Goal: Information Seeking & Learning: Learn about a topic

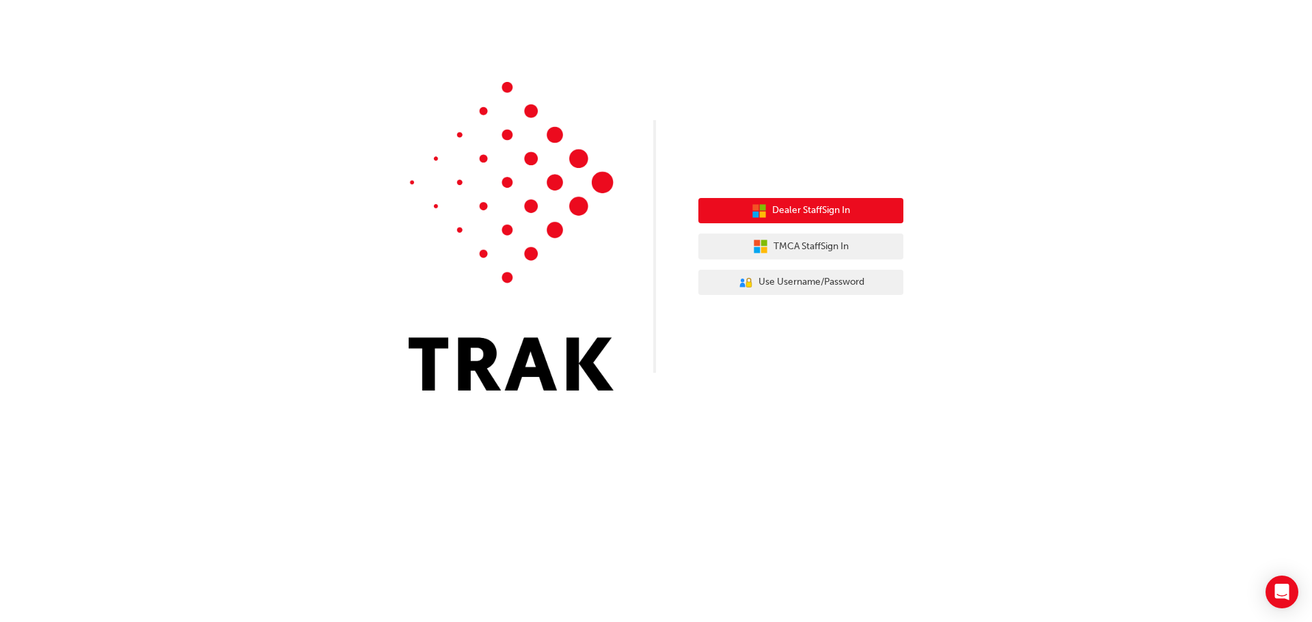
click at [812, 205] on span "Dealer Staff Sign In" at bounding box center [811, 211] width 78 height 16
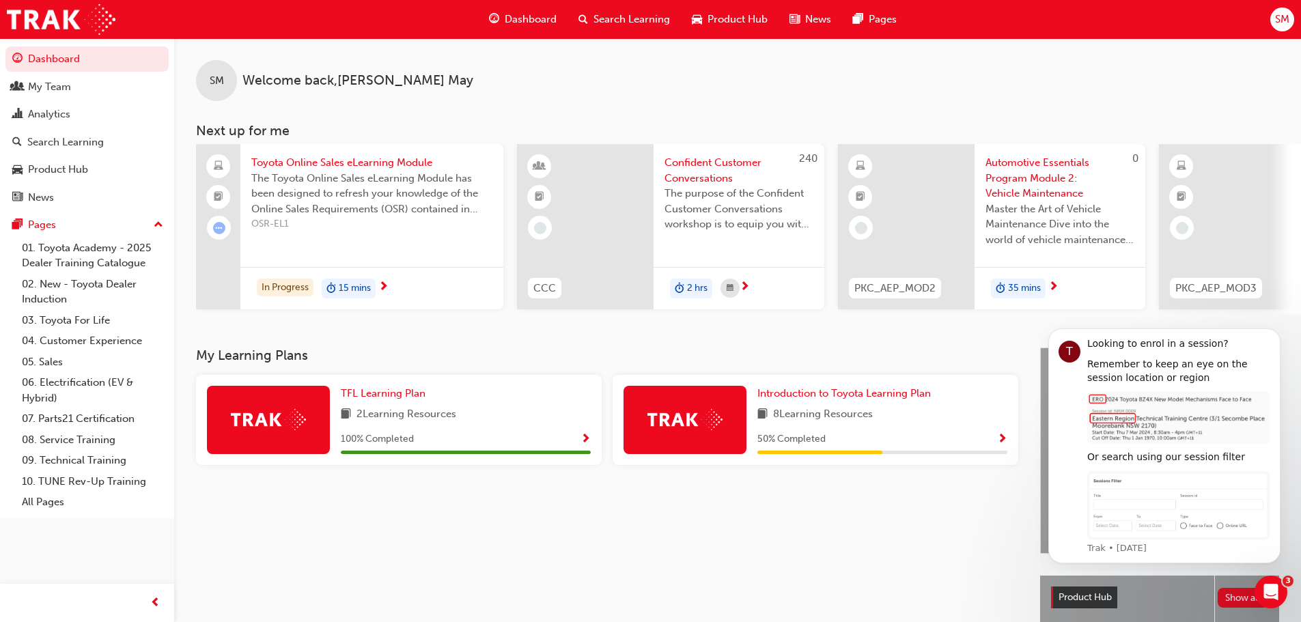
click at [590, 18] on div "Search Learning" at bounding box center [624, 19] width 113 height 28
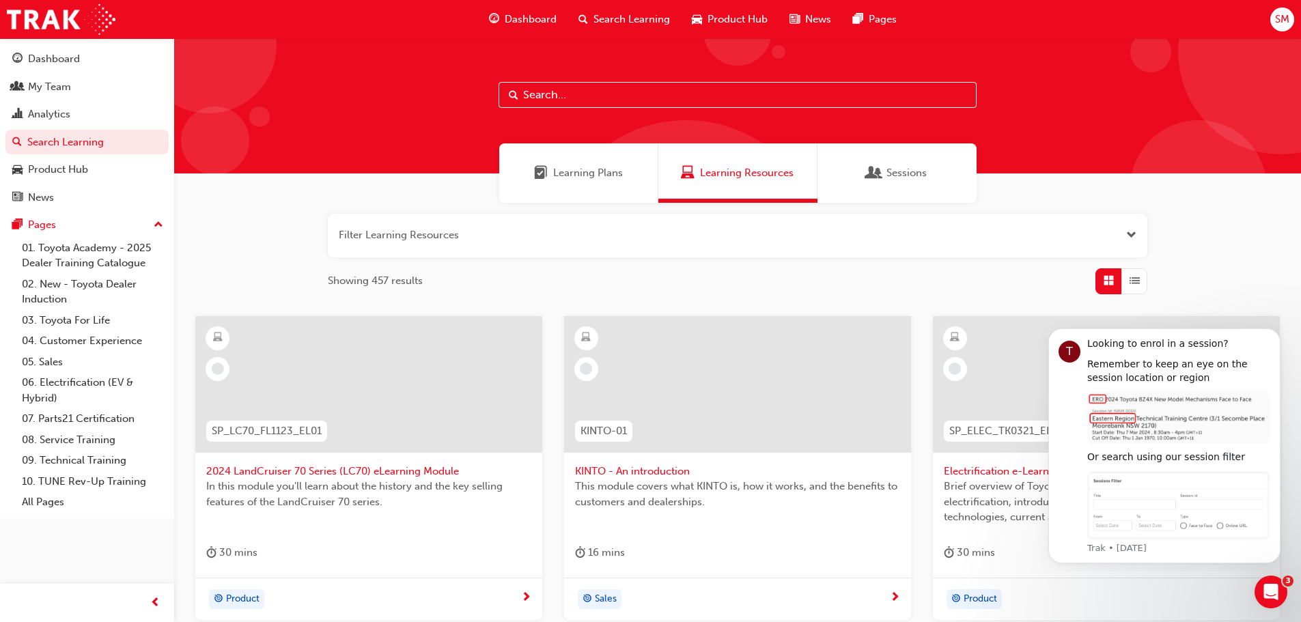
click at [564, 98] on input "text" at bounding box center [738, 95] width 478 height 26
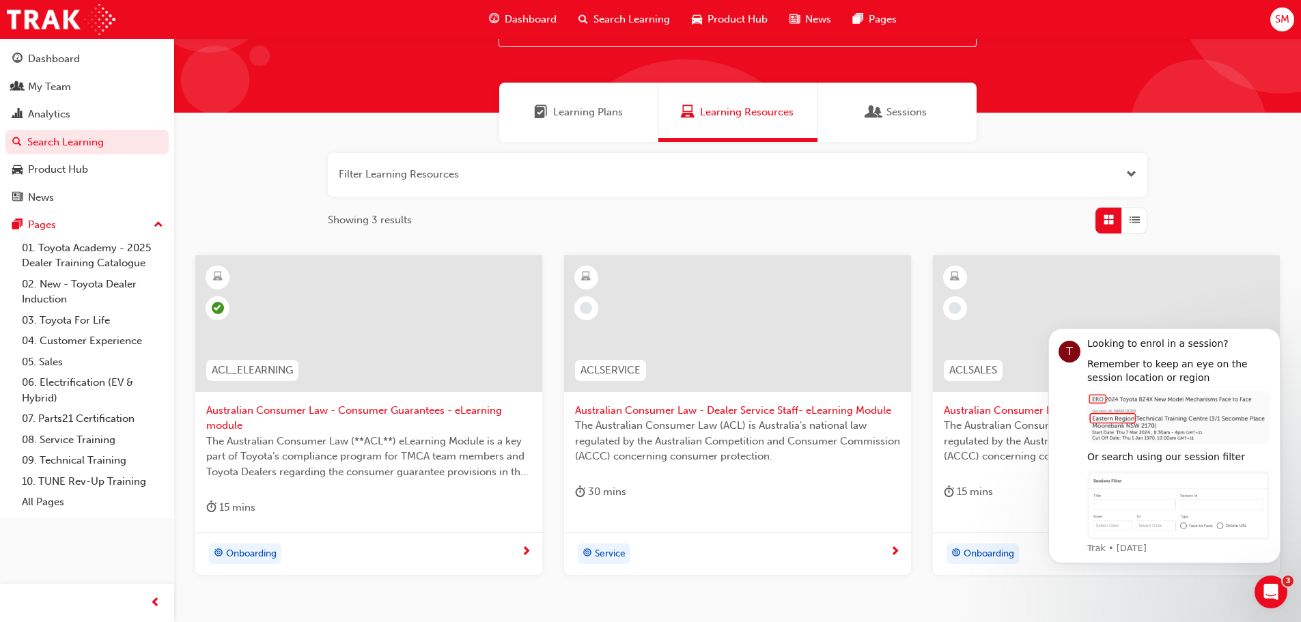
scroll to position [91, 0]
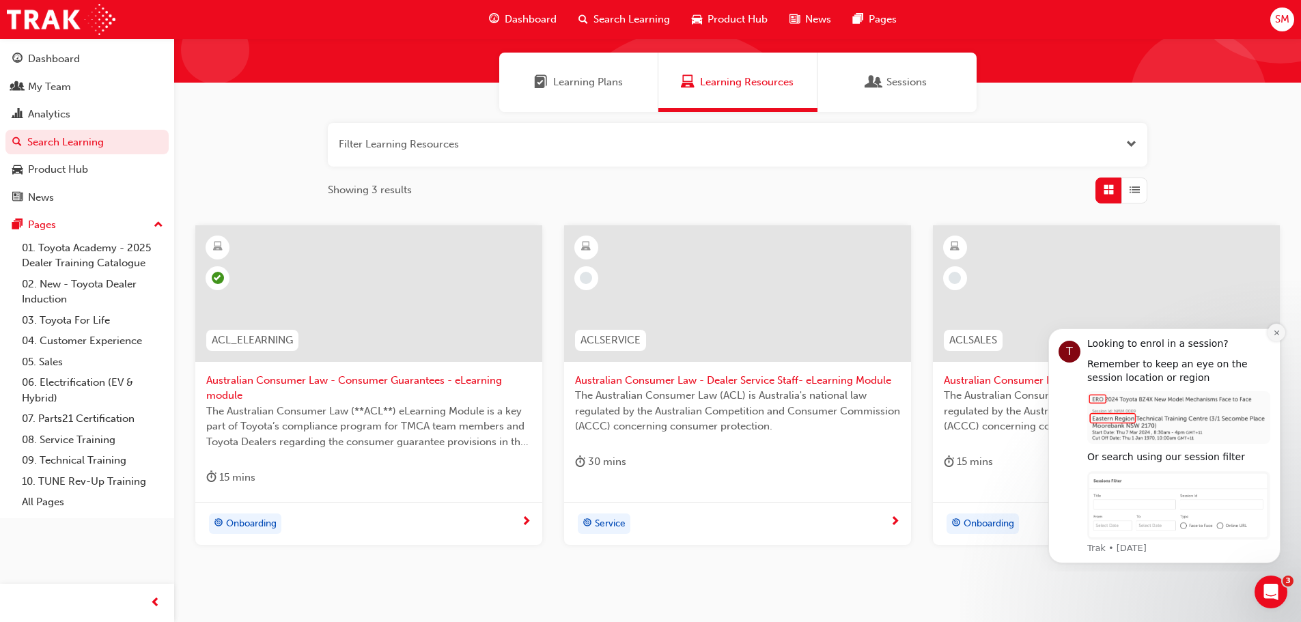
type input "australian consu"
click at [1276, 337] on button "Dismiss notification" at bounding box center [1277, 333] width 18 height 18
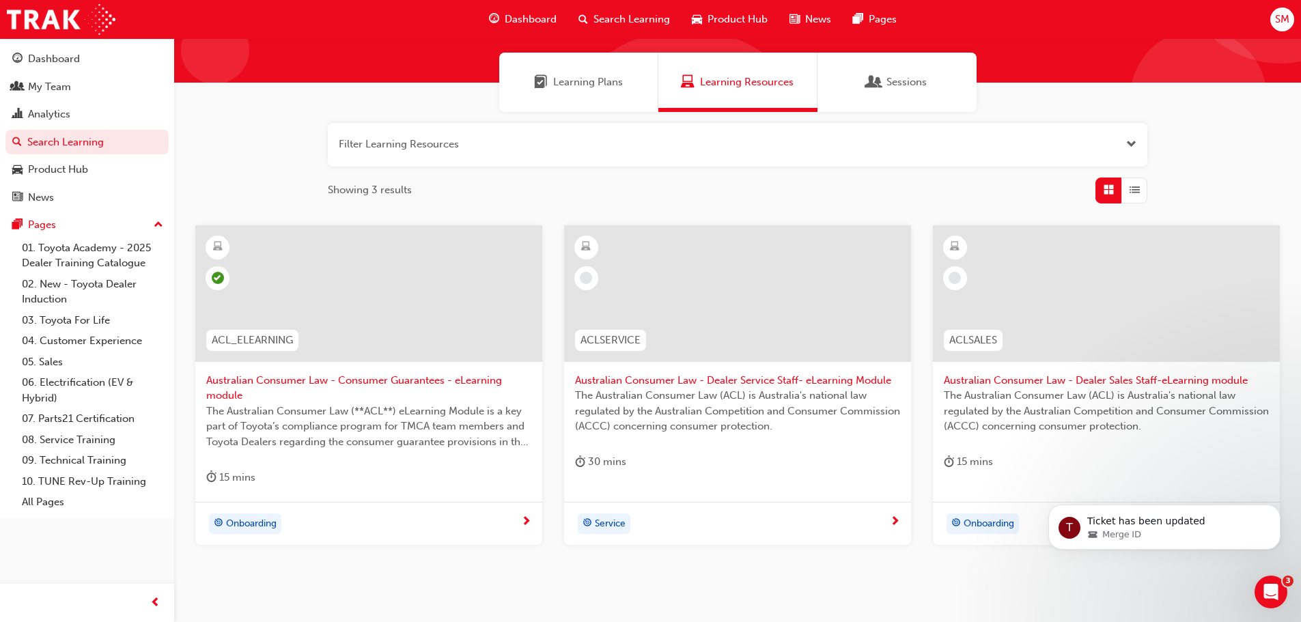
click at [893, 519] on span "next-icon" at bounding box center [895, 522] width 10 height 12
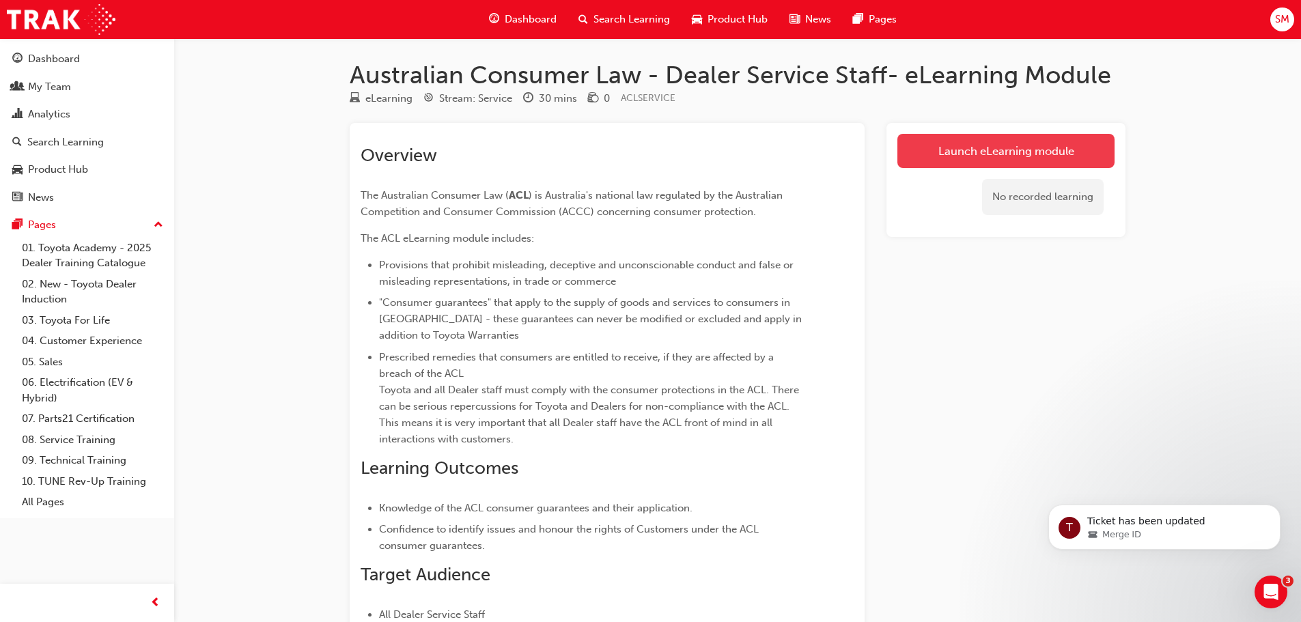
click at [961, 159] on link "Launch eLearning module" at bounding box center [1006, 151] width 217 height 34
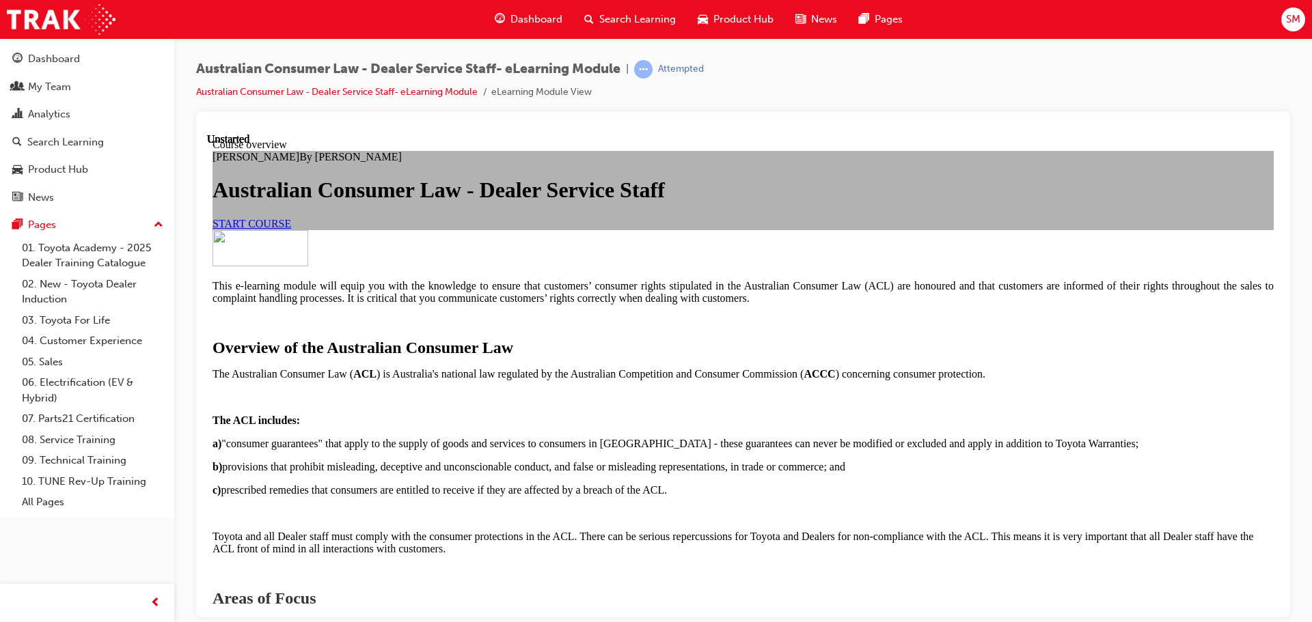
scroll to position [91, 0]
click at [291, 229] on link "START COURSE" at bounding box center [251, 223] width 79 height 12
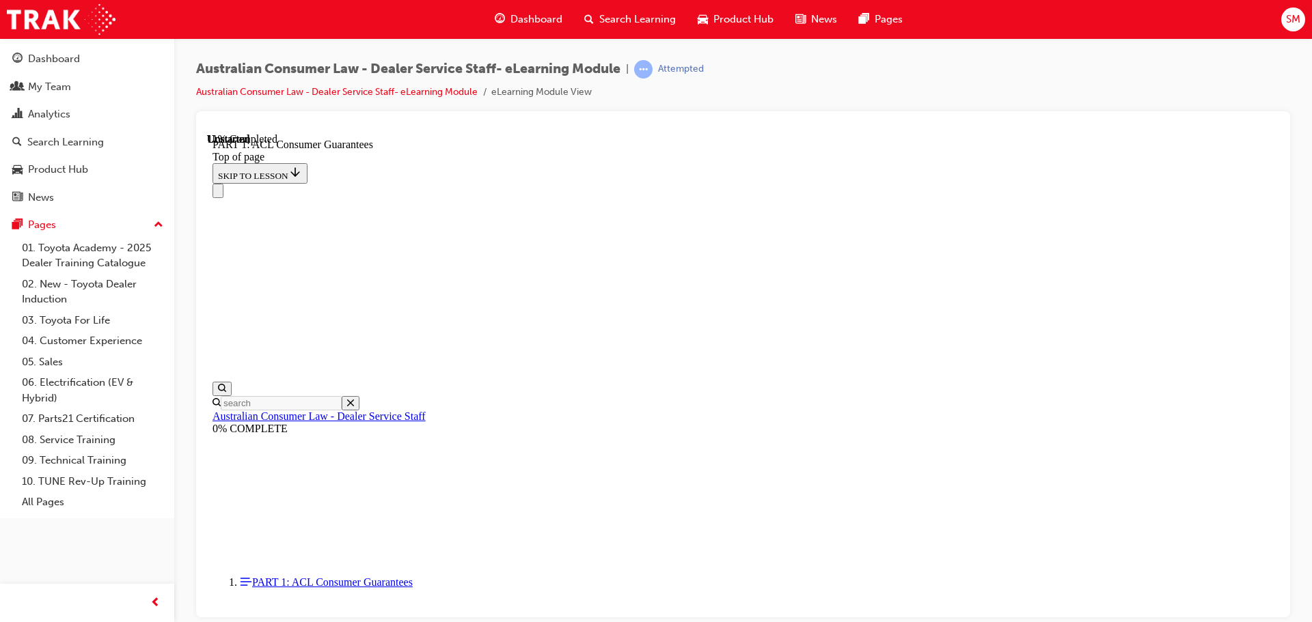
scroll to position [0, 0]
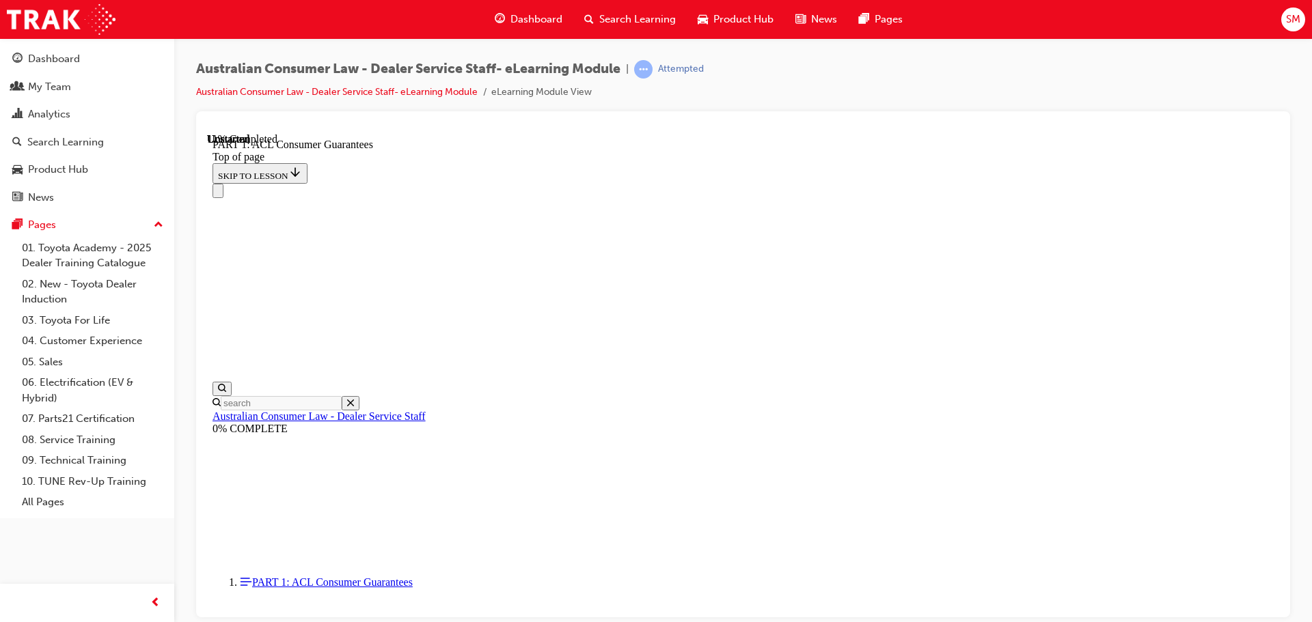
scroll to position [2181, 0]
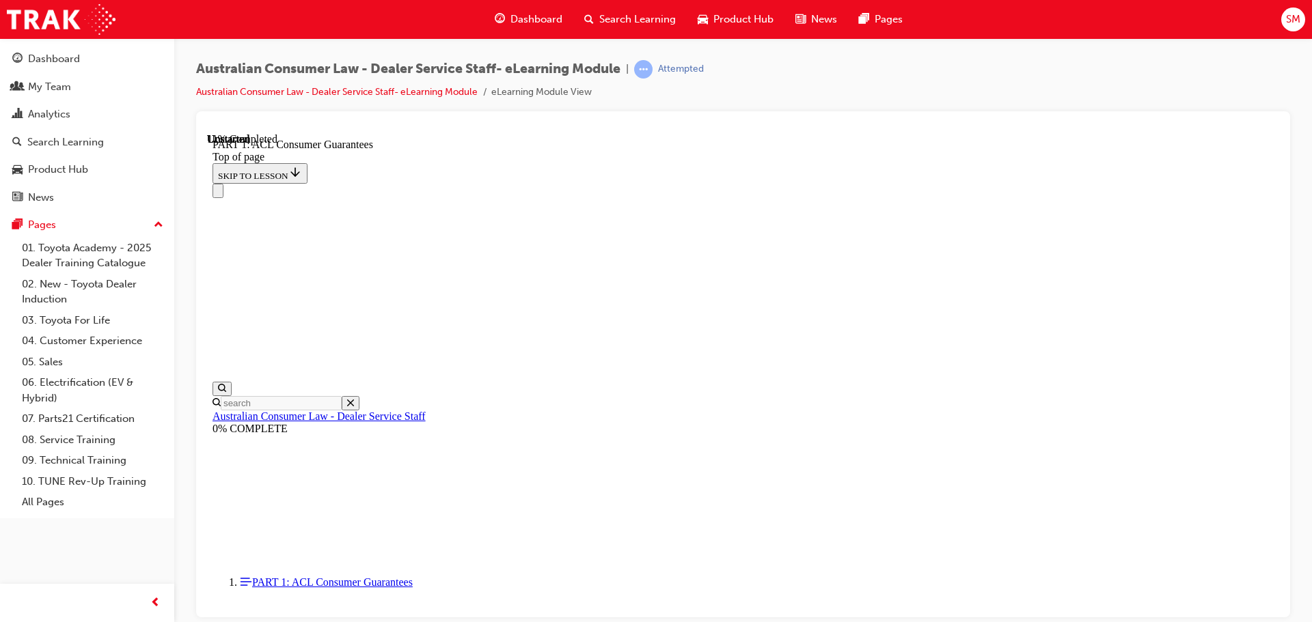
drag, startPoint x: 1134, startPoint y: 546, endPoint x: 1130, endPoint y: 536, distance: 10.4
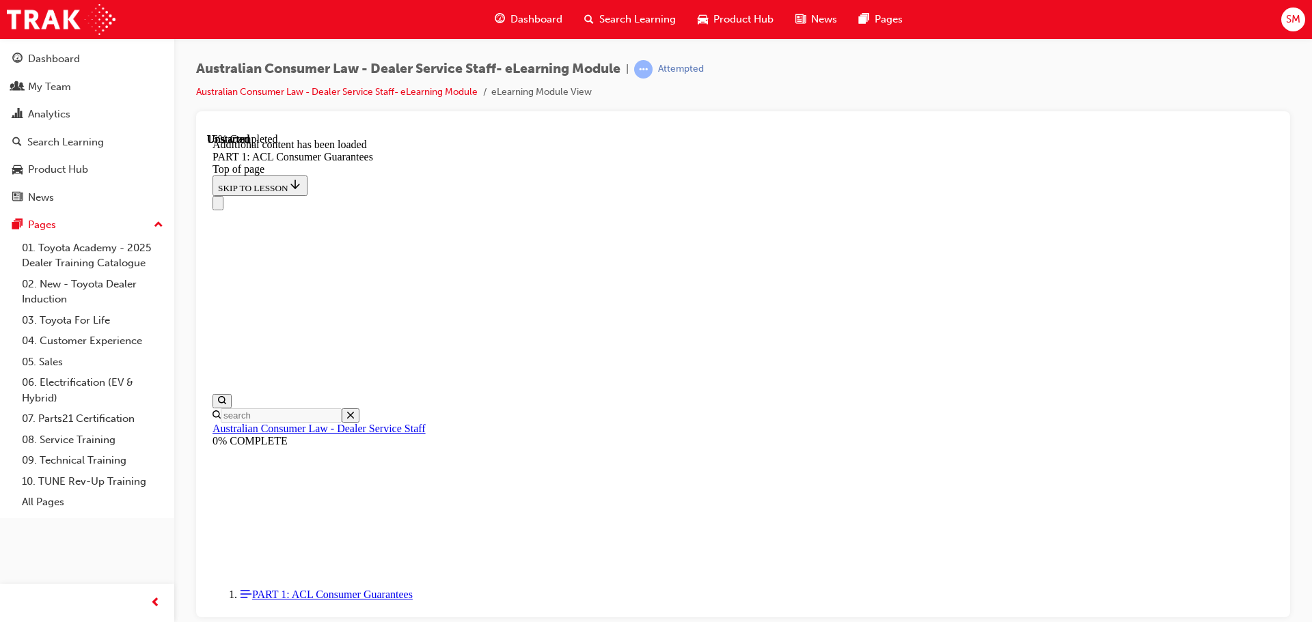
scroll to position [2610, 0]
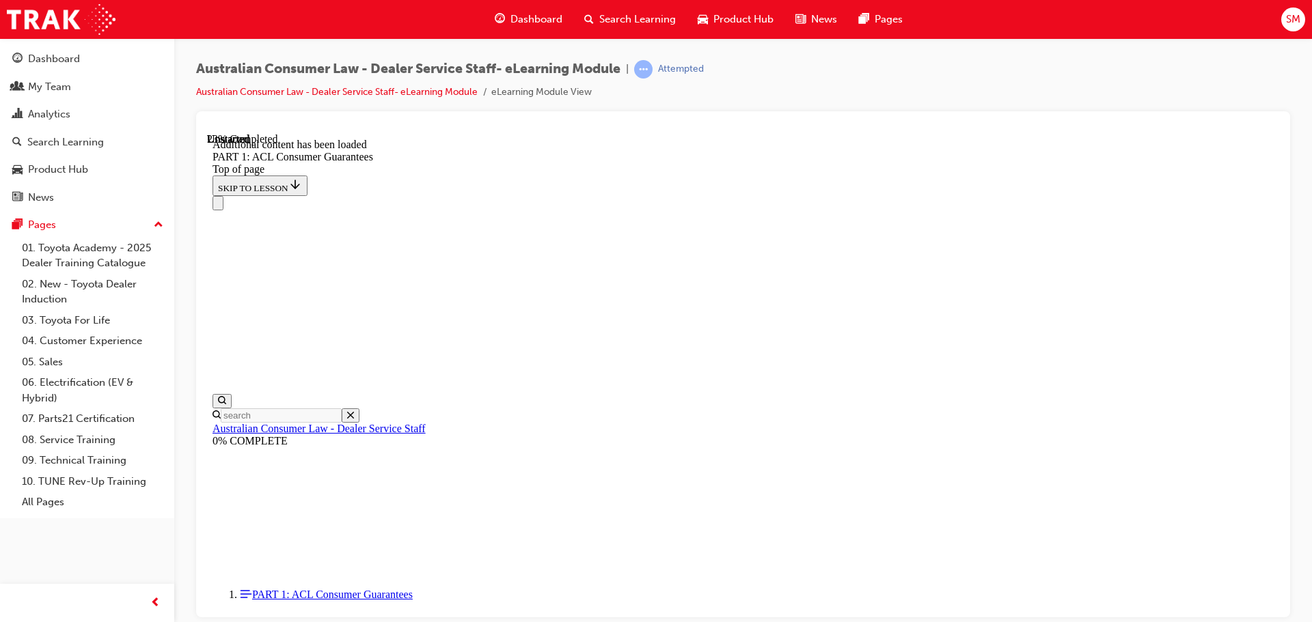
scroll to position [3525, 0]
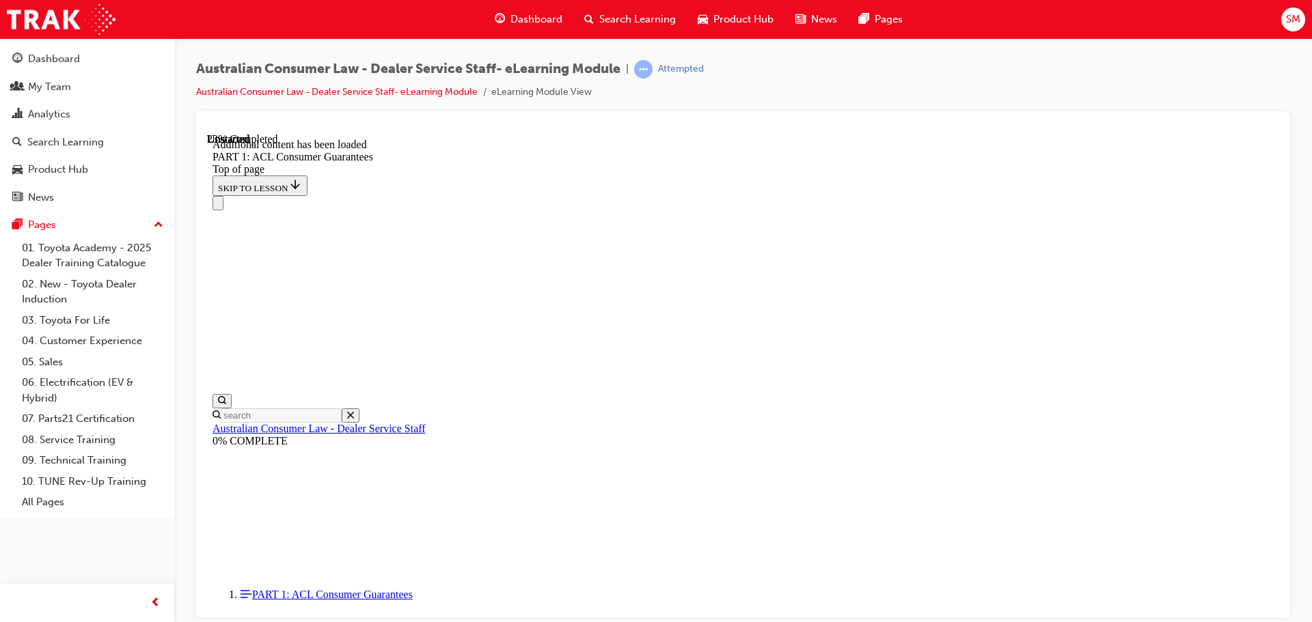
scroll to position [3402, 0]
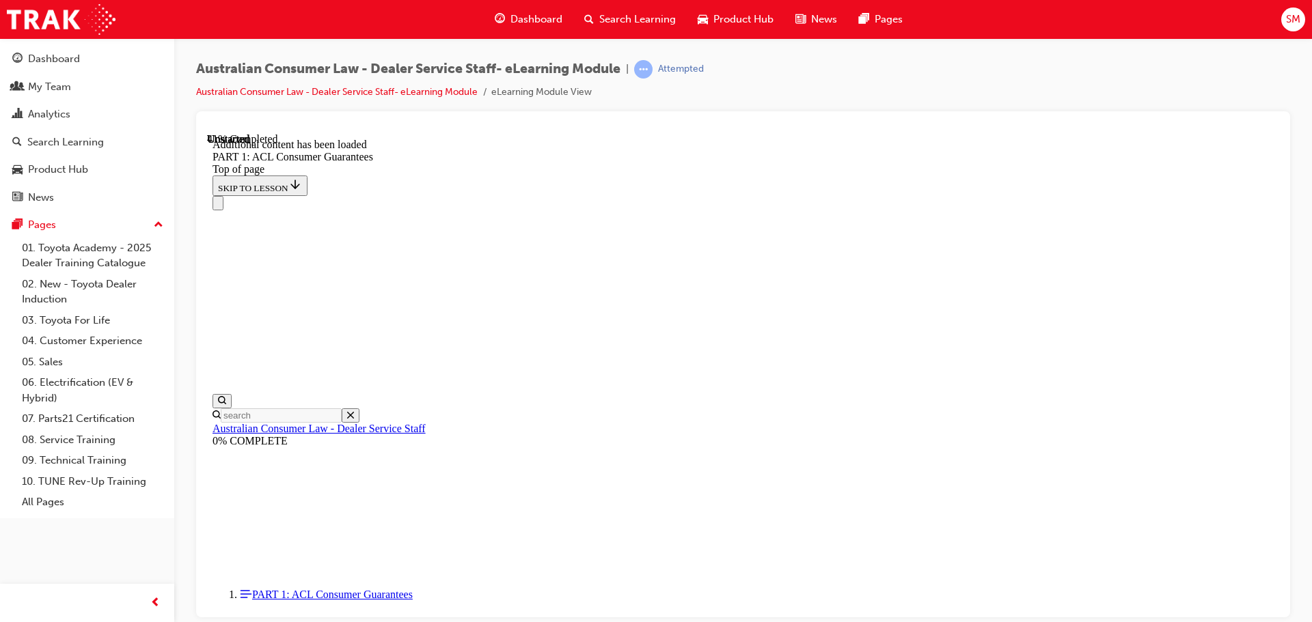
scroll to position [5106, 0]
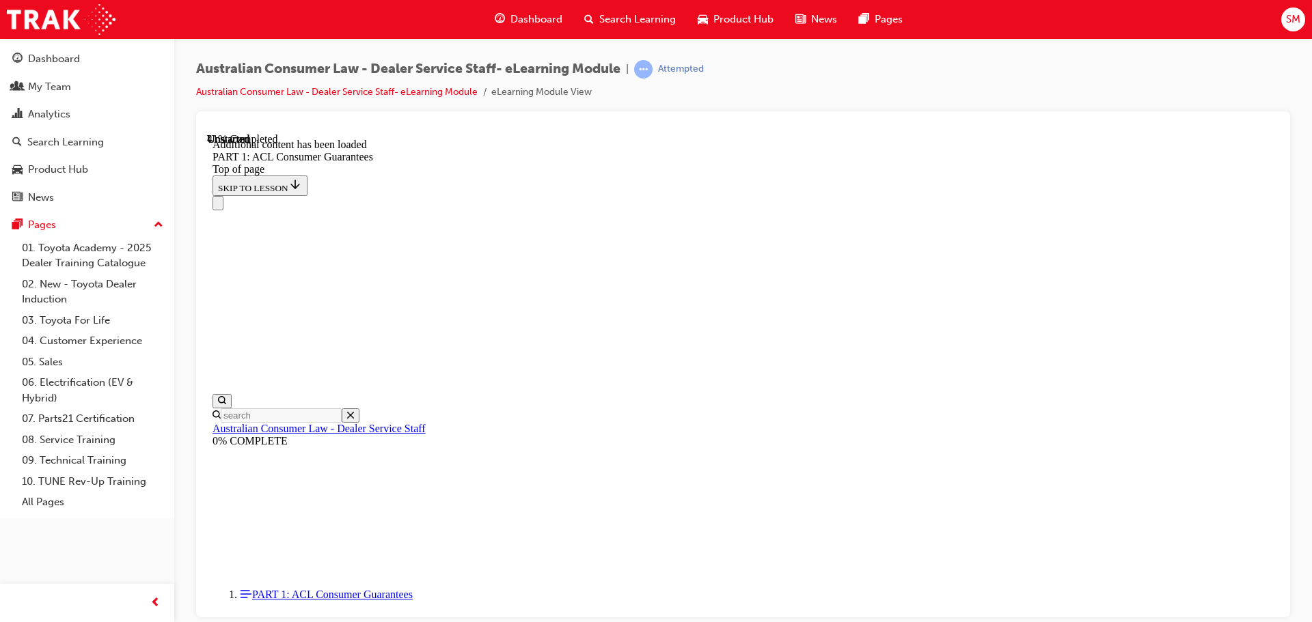
scroll to position [5319, 0]
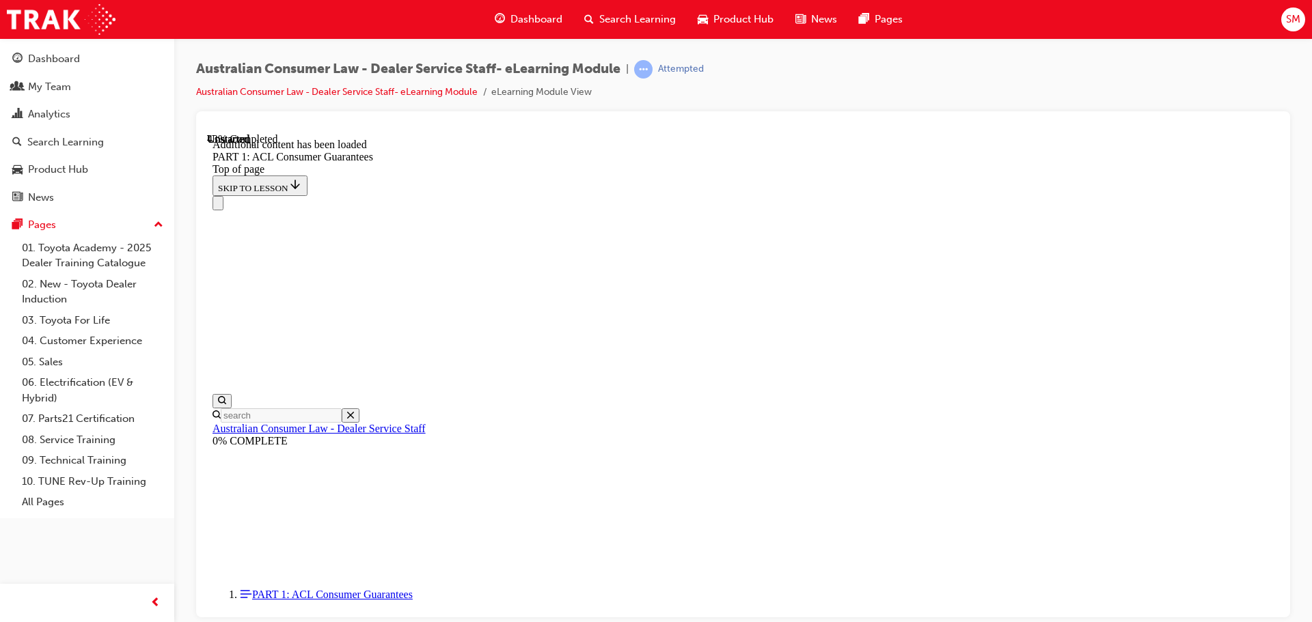
drag, startPoint x: 774, startPoint y: 469, endPoint x: 808, endPoint y: 221, distance: 250.3
drag, startPoint x: 741, startPoint y: 387, endPoint x: 786, endPoint y: 301, distance: 97.5
drag, startPoint x: 745, startPoint y: 541, endPoint x: 781, endPoint y: 359, distance: 186.0
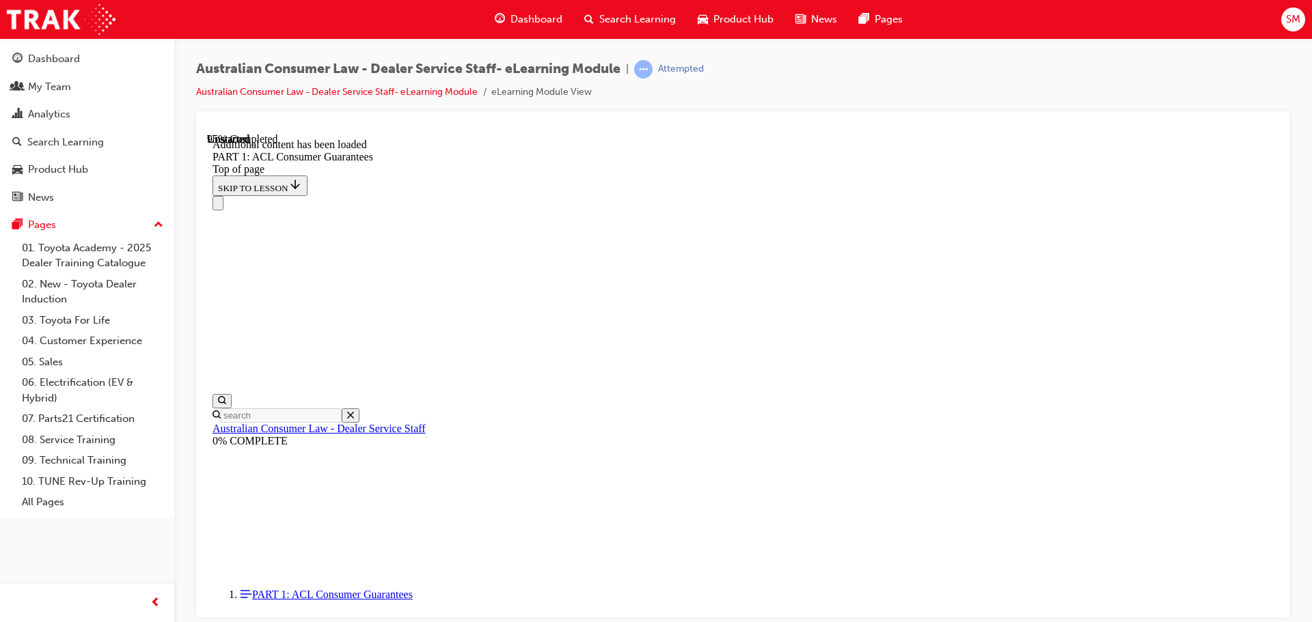
drag, startPoint x: 766, startPoint y: 471, endPoint x: 805, endPoint y: 471, distance: 38.9
drag, startPoint x: 758, startPoint y: 541, endPoint x: 812, endPoint y: 542, distance: 54.0
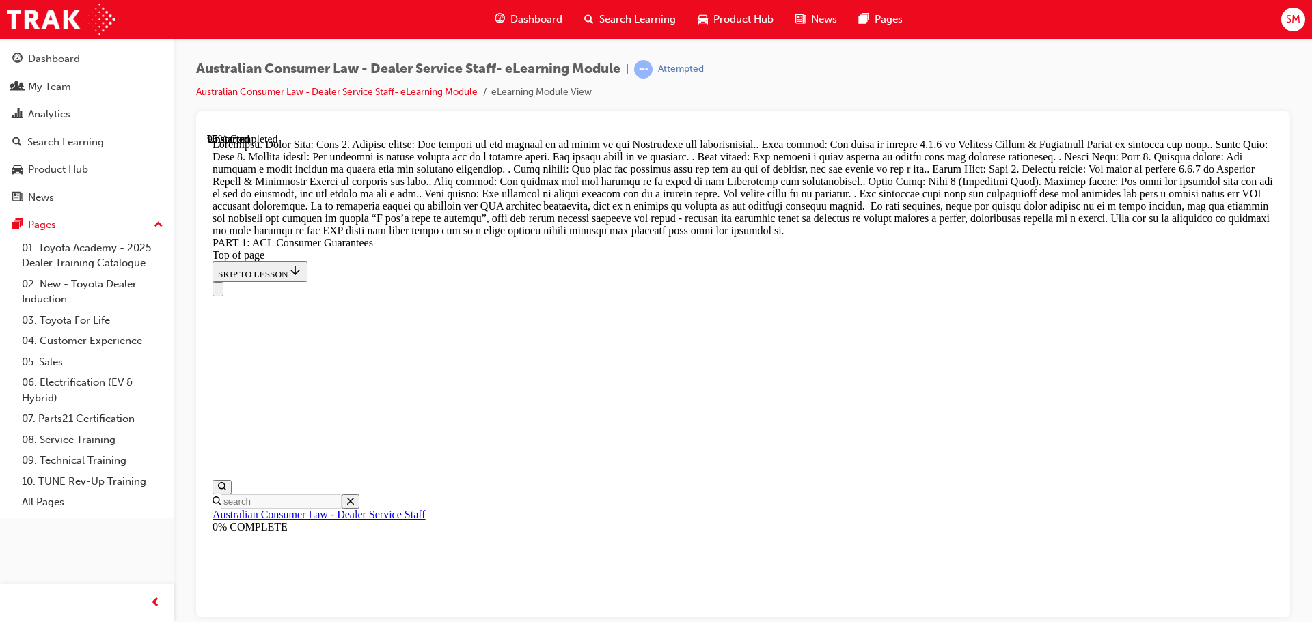
scroll to position [14584, 0]
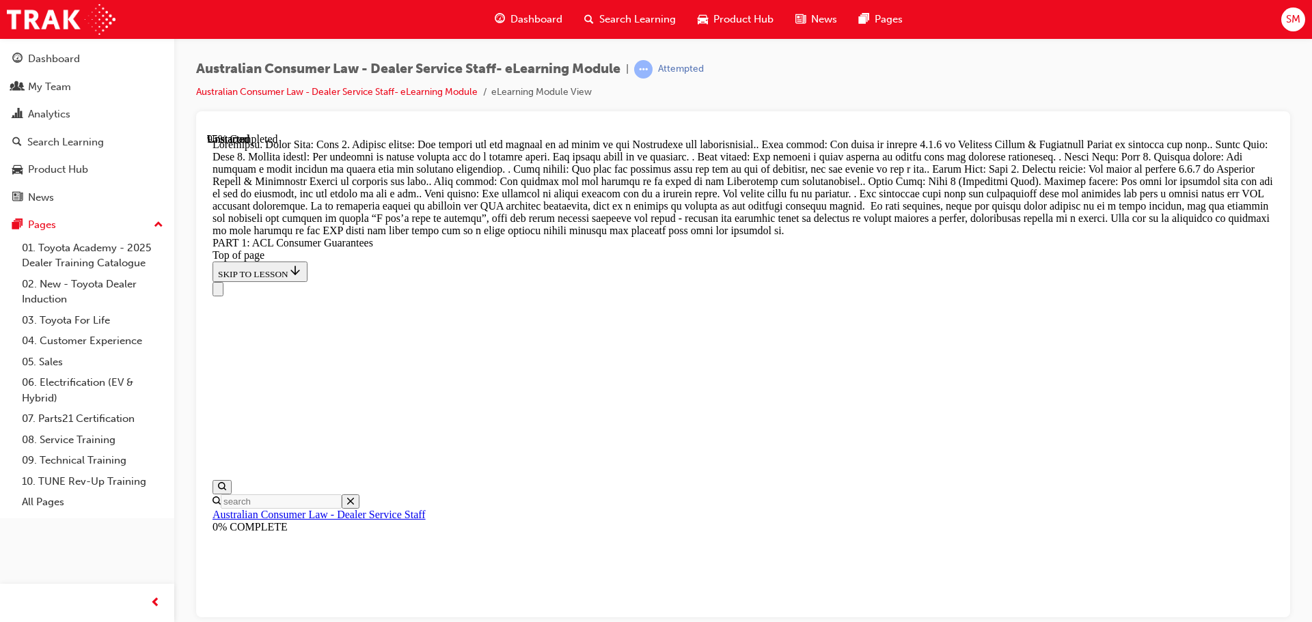
scroll to position [14338, 0]
drag, startPoint x: 741, startPoint y: 443, endPoint x: 774, endPoint y: 293, distance: 153.8
drag, startPoint x: 739, startPoint y: 443, endPoint x: 771, endPoint y: 355, distance: 92.9
drag, startPoint x: 740, startPoint y: 519, endPoint x: 780, endPoint y: 432, distance: 95.4
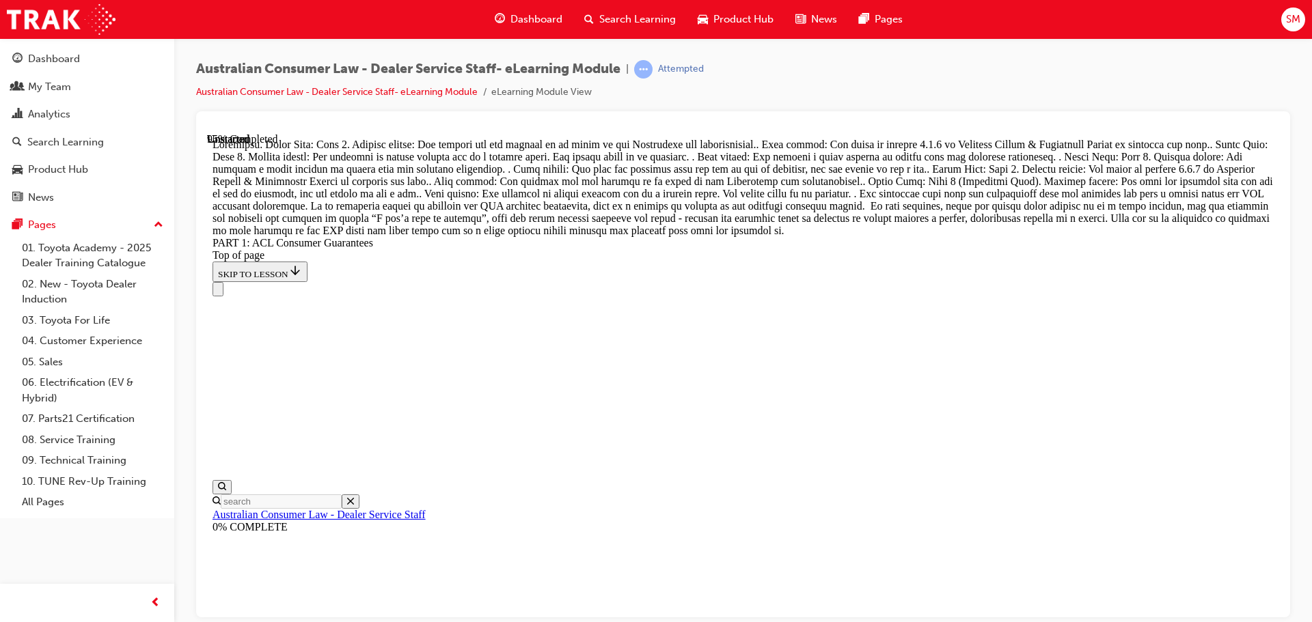
drag, startPoint x: 723, startPoint y: 353, endPoint x: 764, endPoint y: 356, distance: 41.8
drag, startPoint x: 739, startPoint y: 417, endPoint x: 779, endPoint y: 418, distance: 39.6
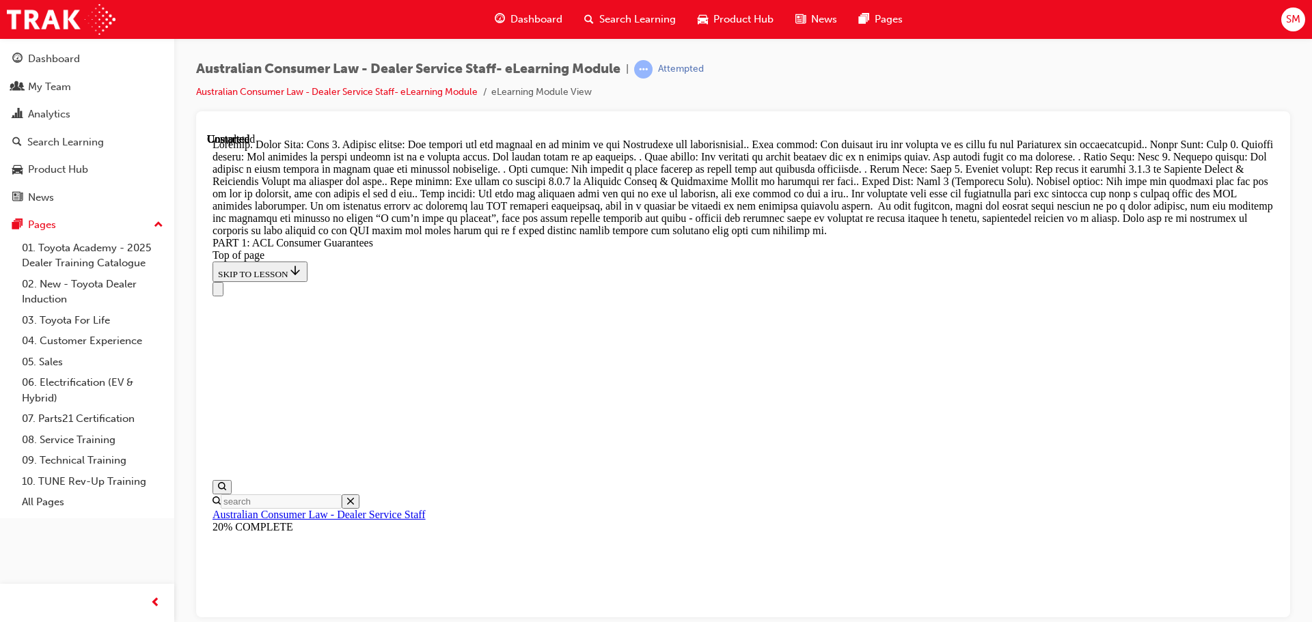
scroll to position [15638, 0]
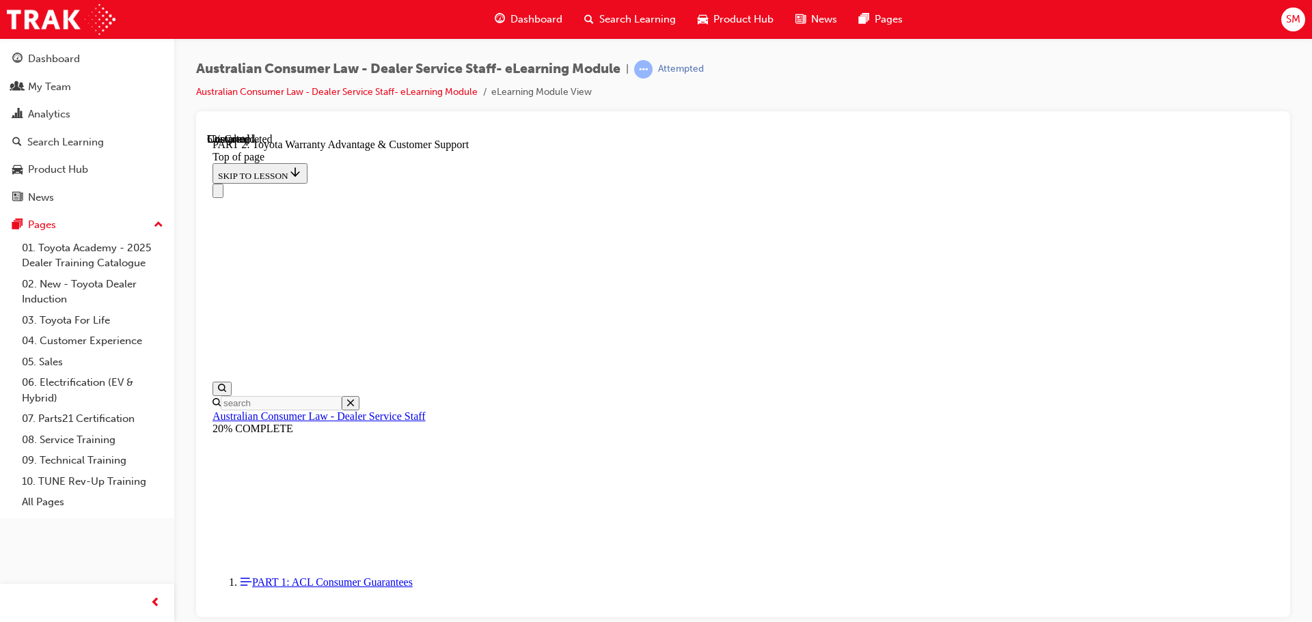
scroll to position [1036, 0]
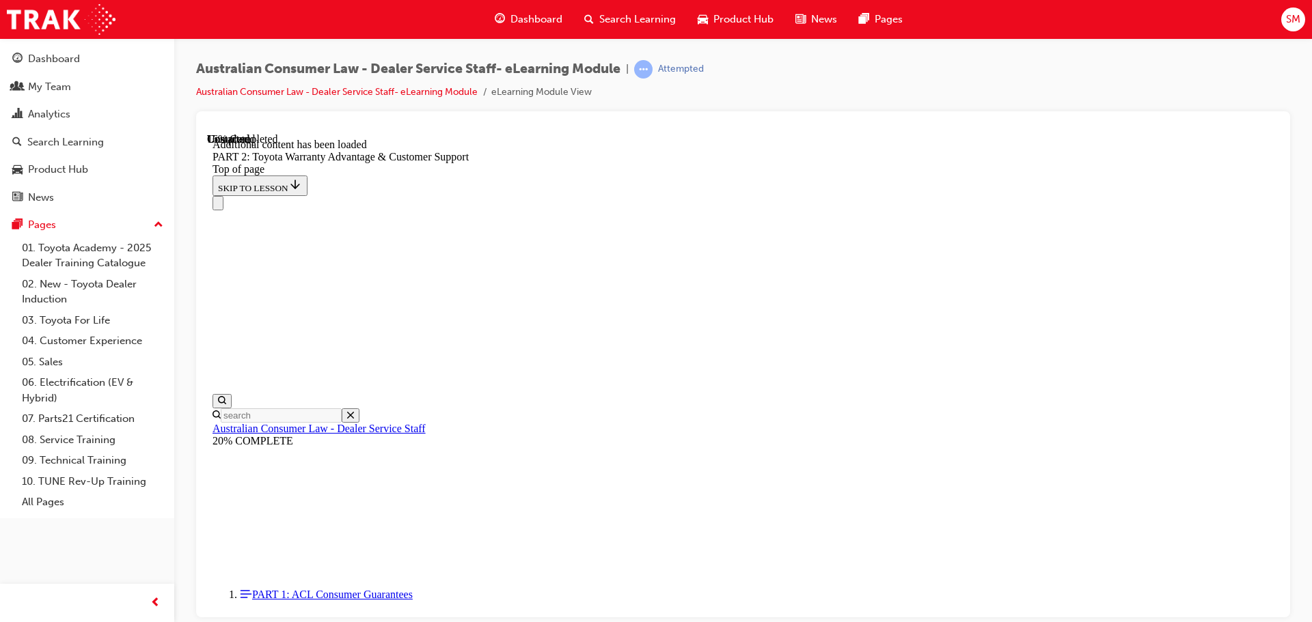
scroll to position [1373, 0]
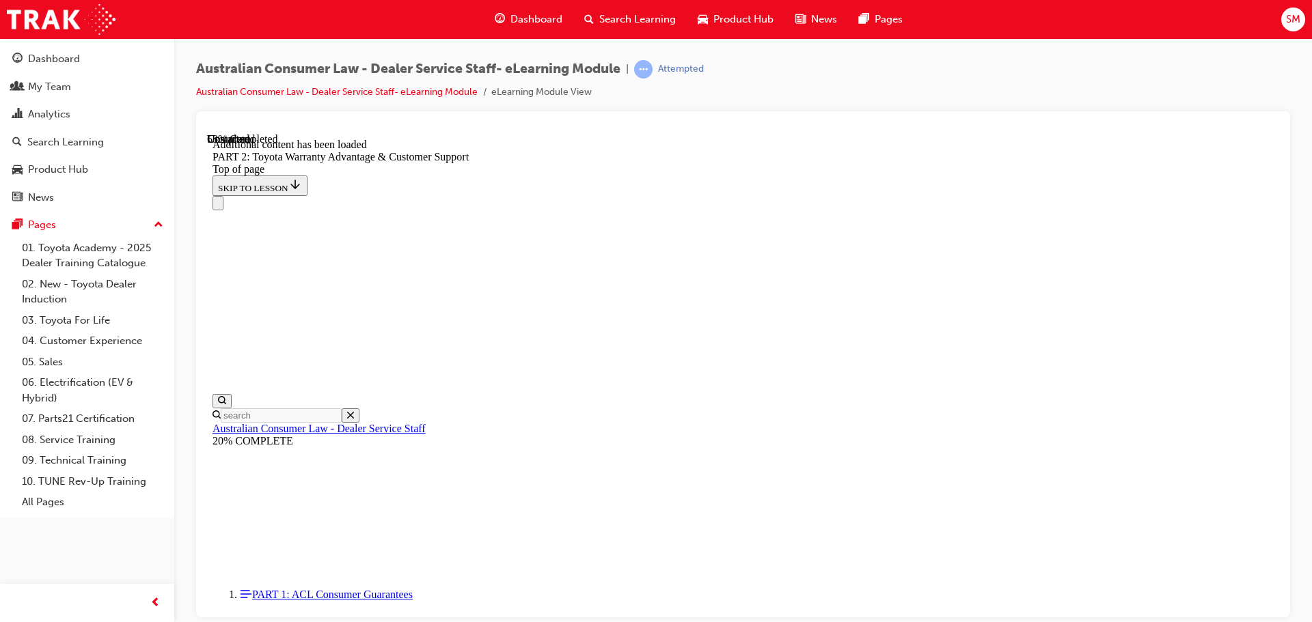
drag, startPoint x: 831, startPoint y: 538, endPoint x: 841, endPoint y: 525, distance: 16.7
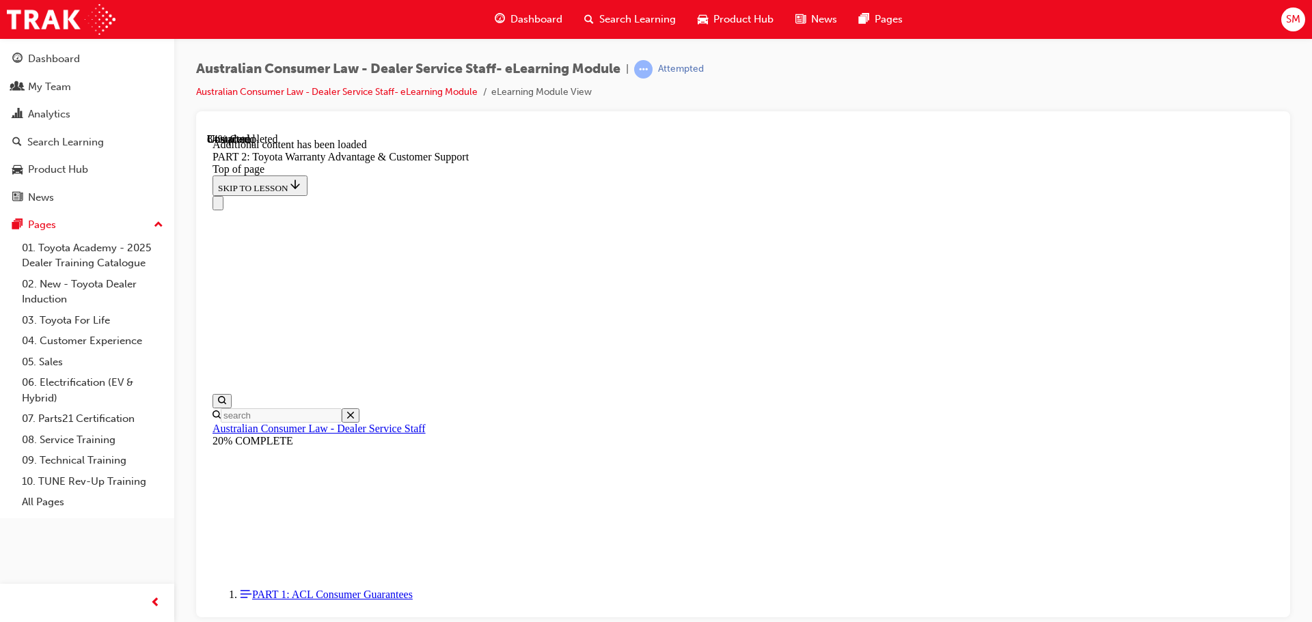
scroll to position [4896, 0]
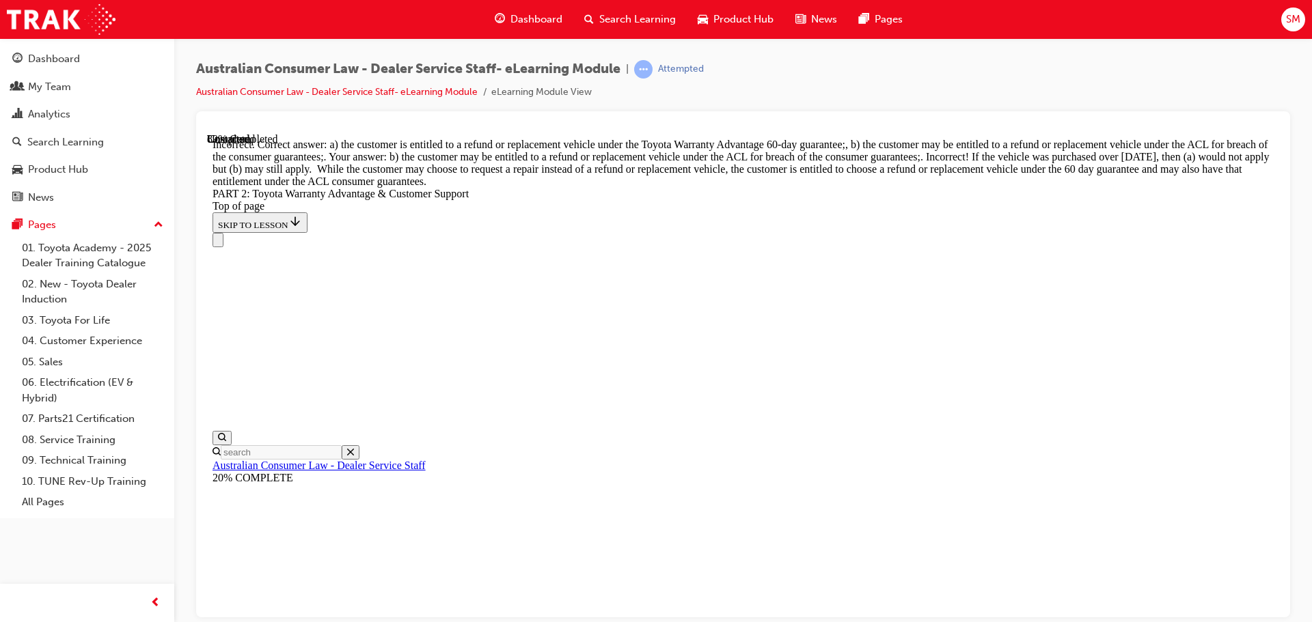
drag, startPoint x: 644, startPoint y: 164, endPoint x: 645, endPoint y: 184, distance: 19.9
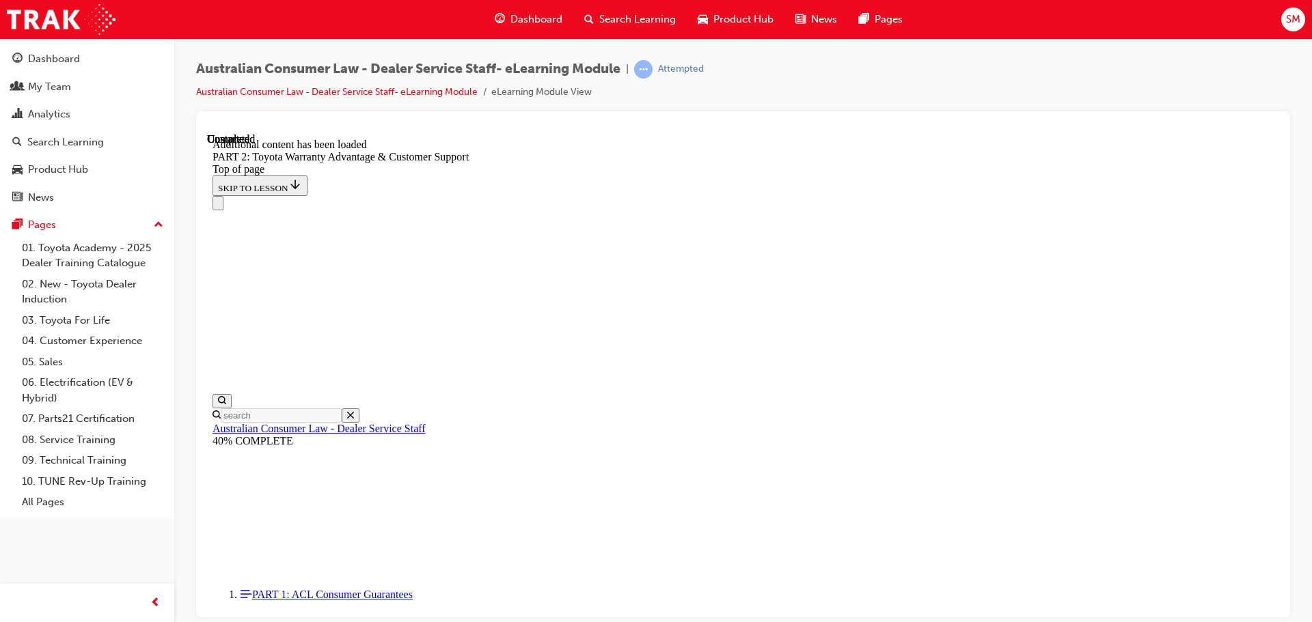
scroll to position [5696, 0]
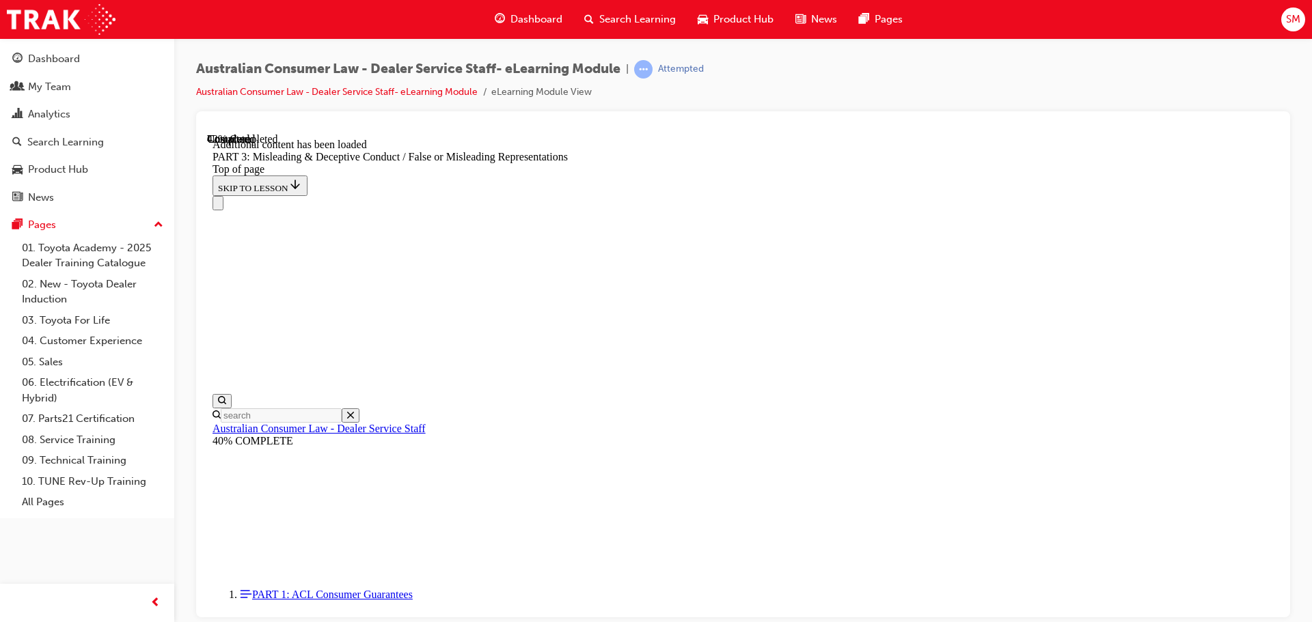
scroll to position [3160, 0]
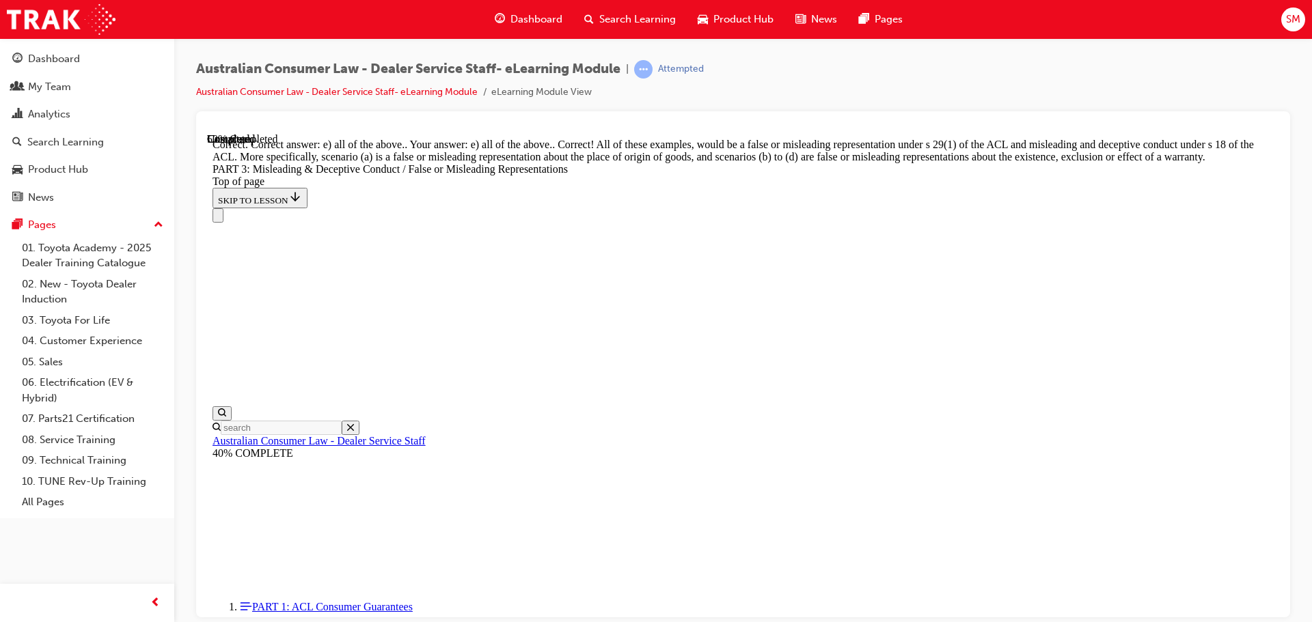
scroll to position [3381, 0]
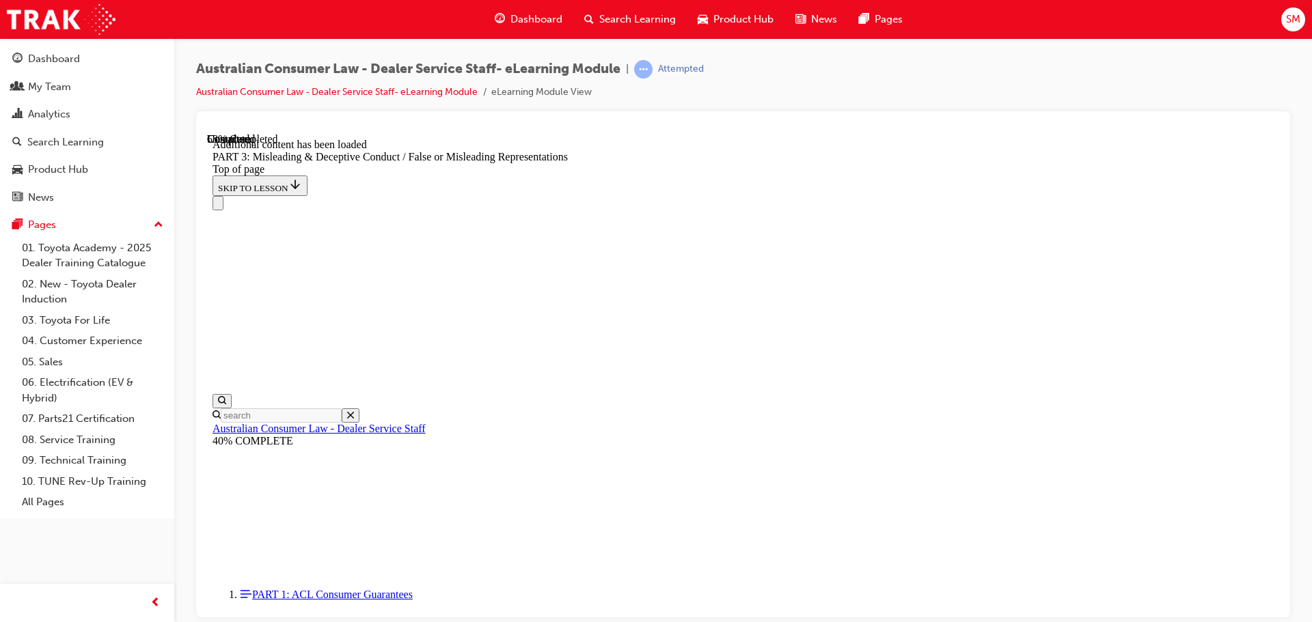
scroll to position [3960, 0]
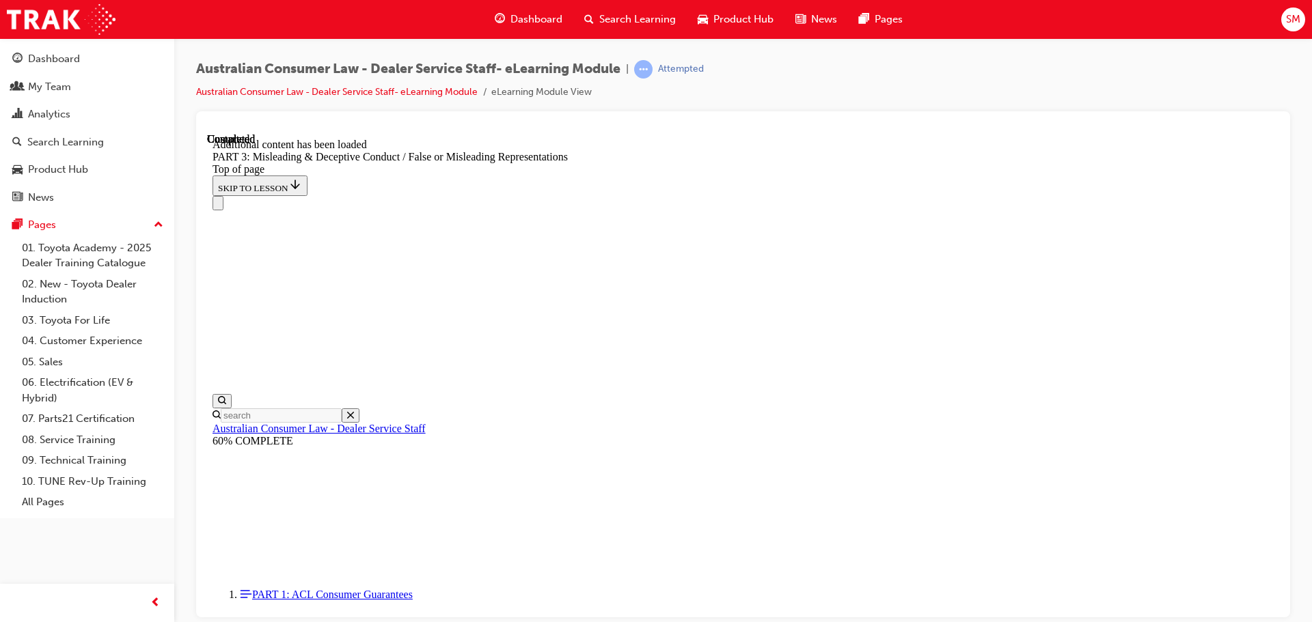
scroll to position [5653, 0]
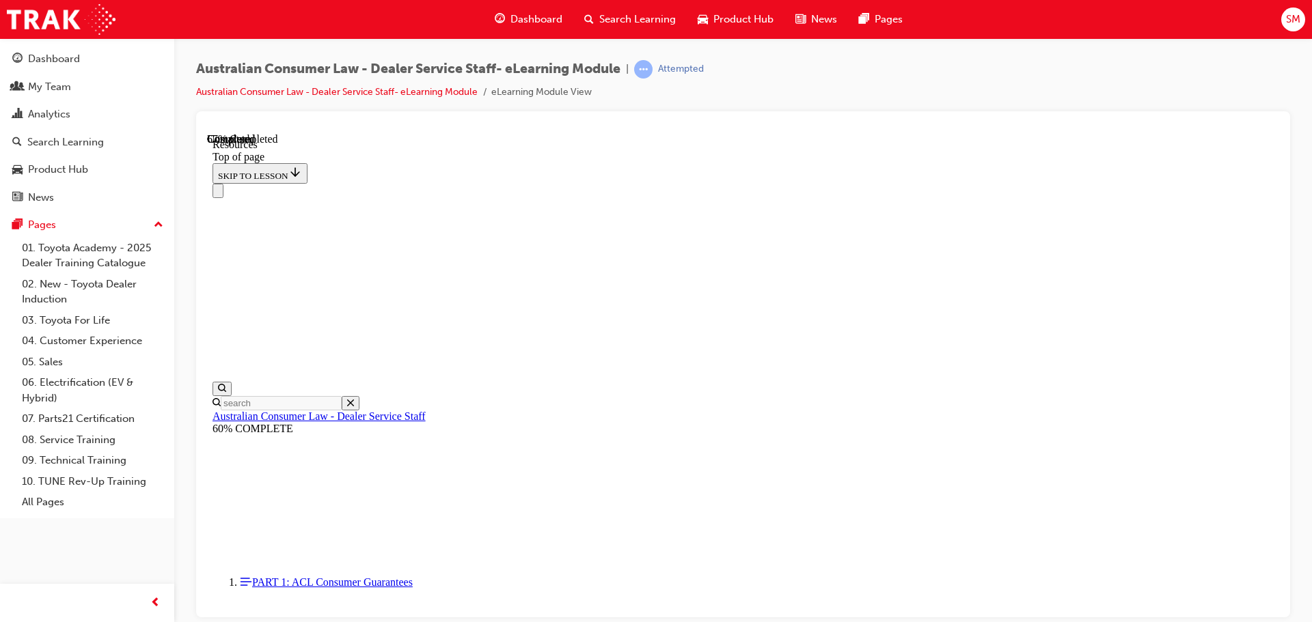
scroll to position [660, 0]
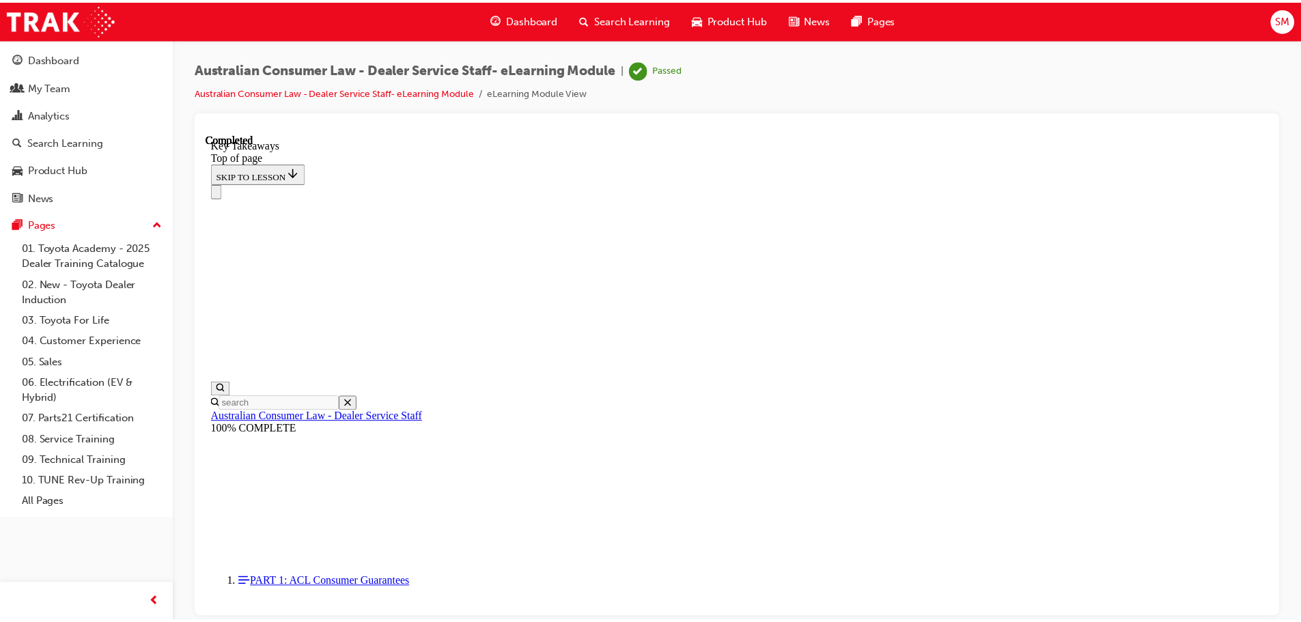
scroll to position [133, 0]
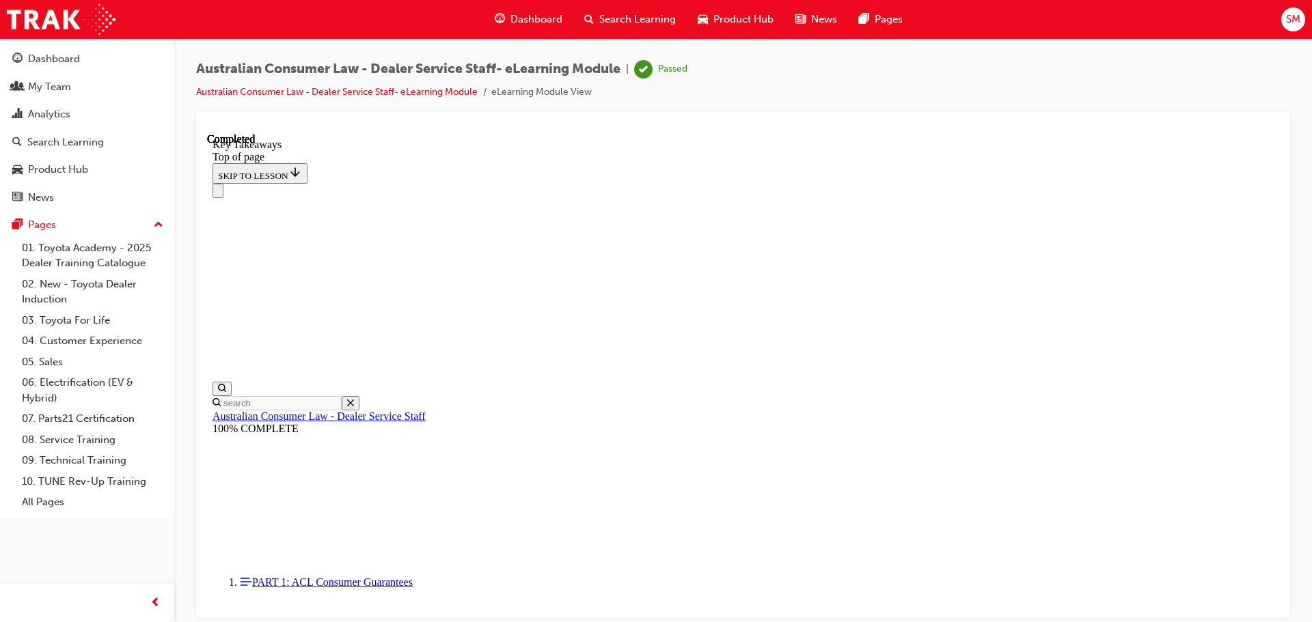
click at [532, 13] on span "Dashboard" at bounding box center [536, 20] width 52 height 16
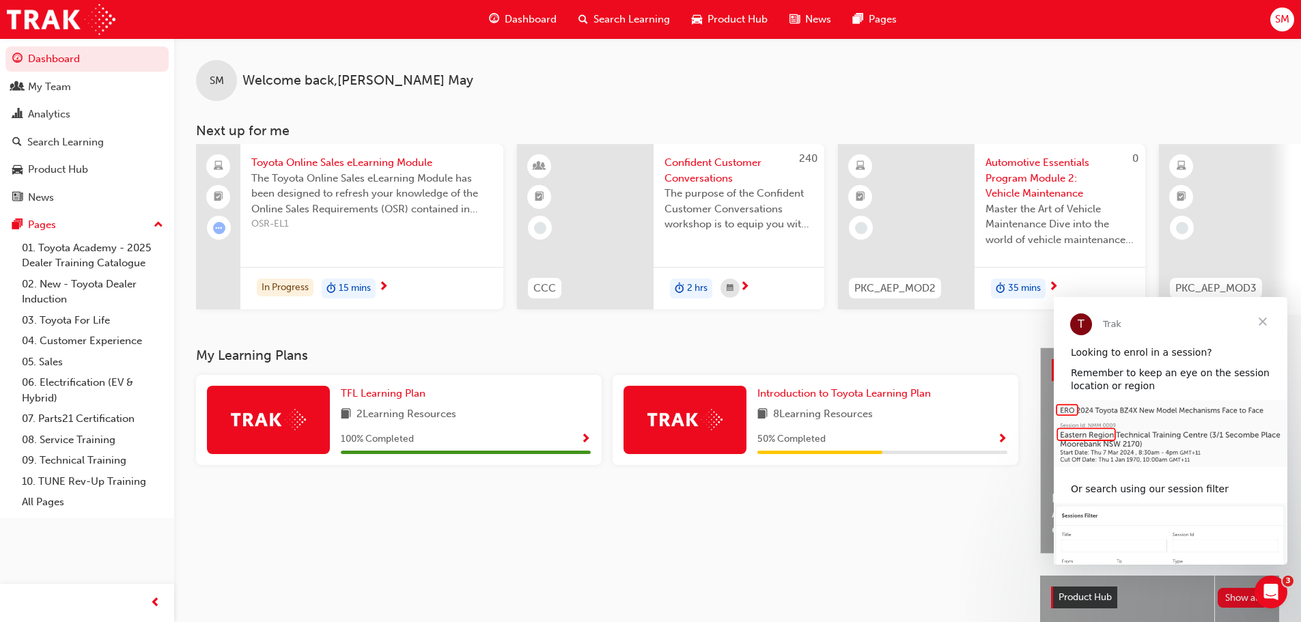
click at [590, 15] on div "Search Learning" at bounding box center [624, 19] width 113 height 28
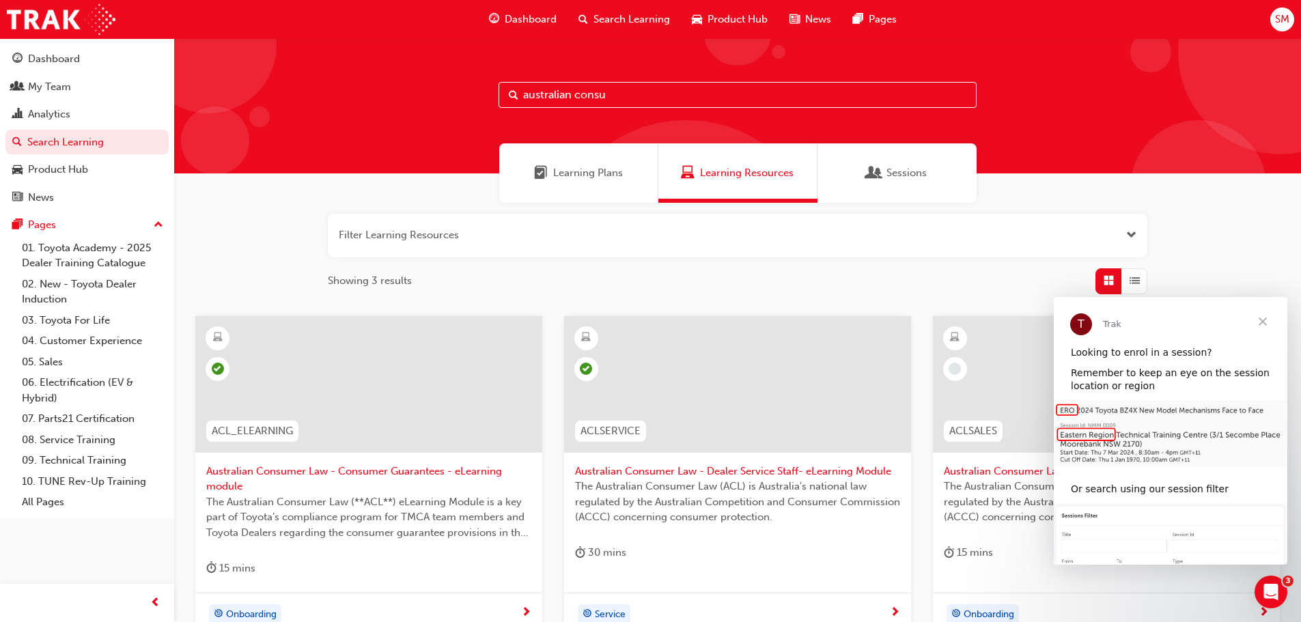
click at [596, 99] on input "australian consu" at bounding box center [738, 95] width 478 height 26
click at [635, 104] on input "australian consu" at bounding box center [738, 95] width 478 height 26
click at [1267, 323] on span "Close" at bounding box center [1263, 321] width 49 height 49
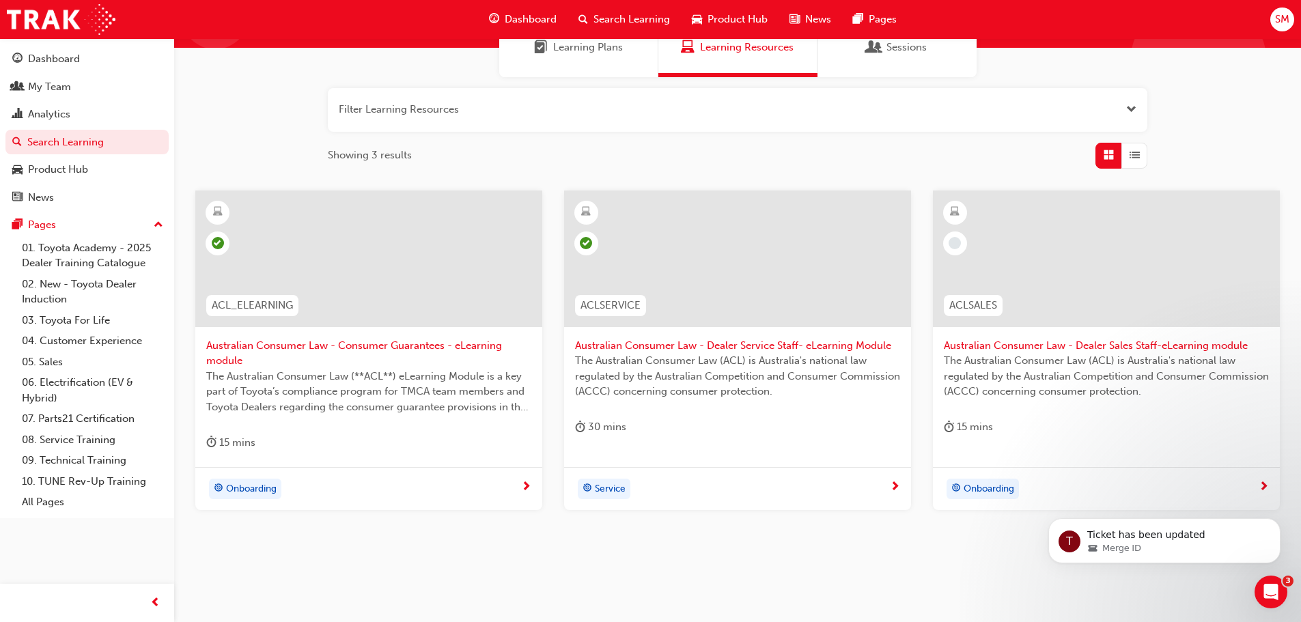
scroll to position [146, 0]
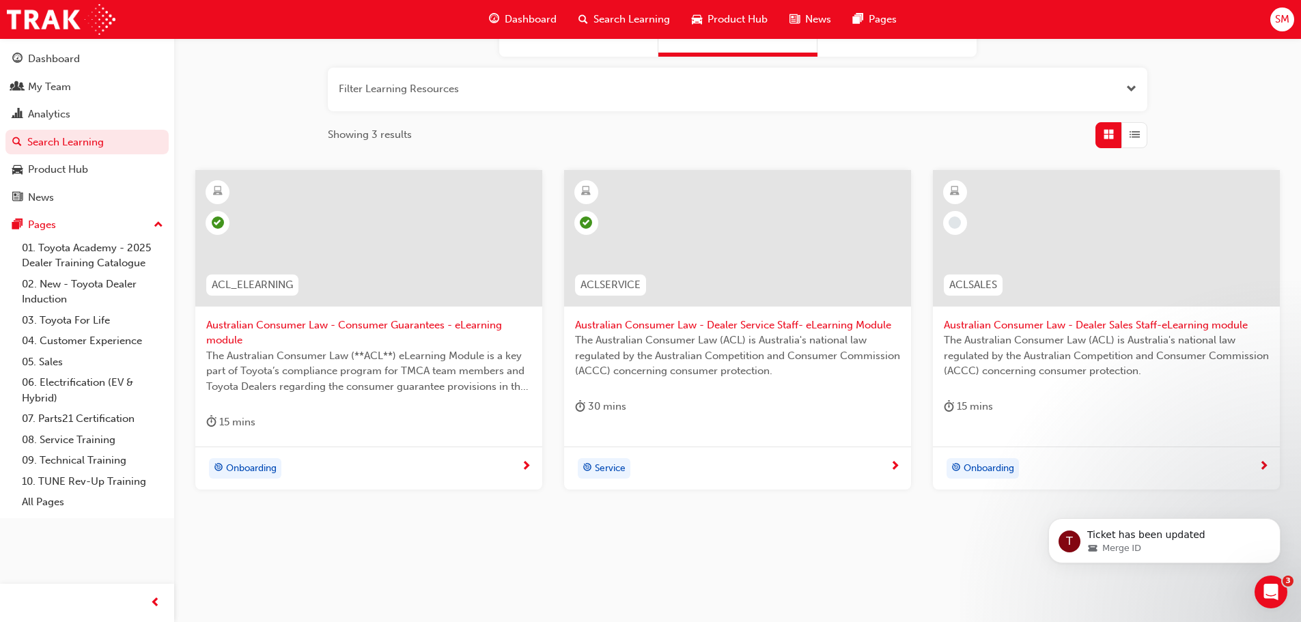
click at [1250, 460] on div "Onboarding" at bounding box center [1101, 468] width 315 height 20
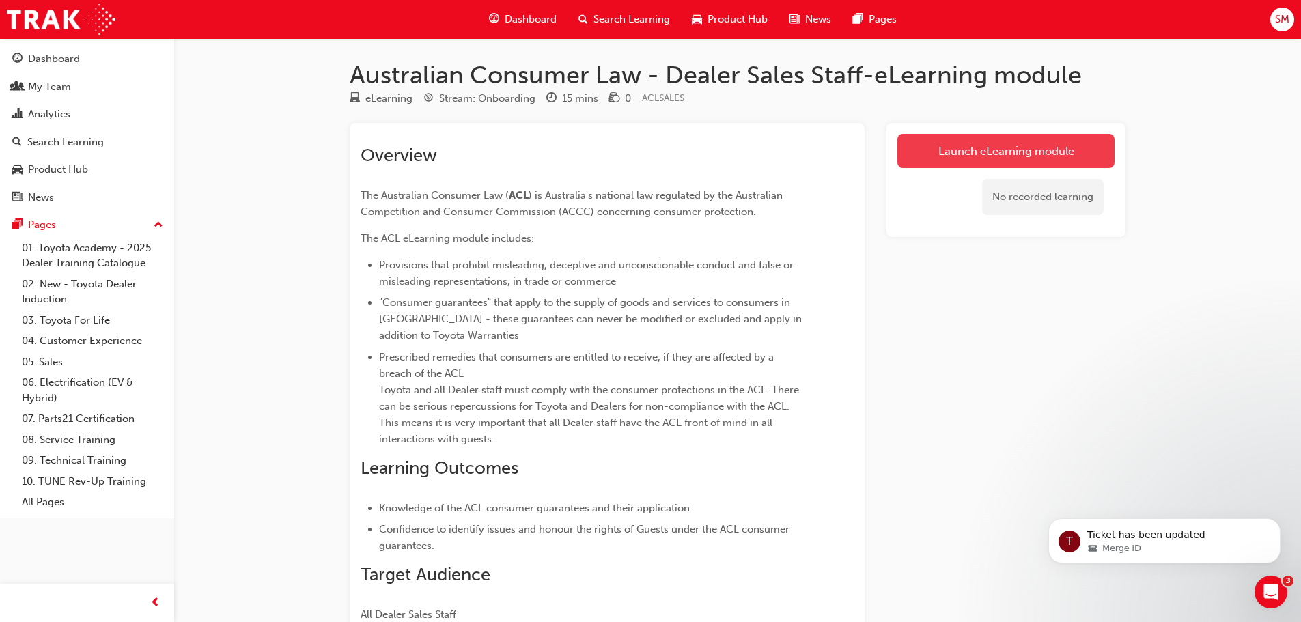
click at [1030, 143] on link "Launch eLearning module" at bounding box center [1006, 151] width 217 height 34
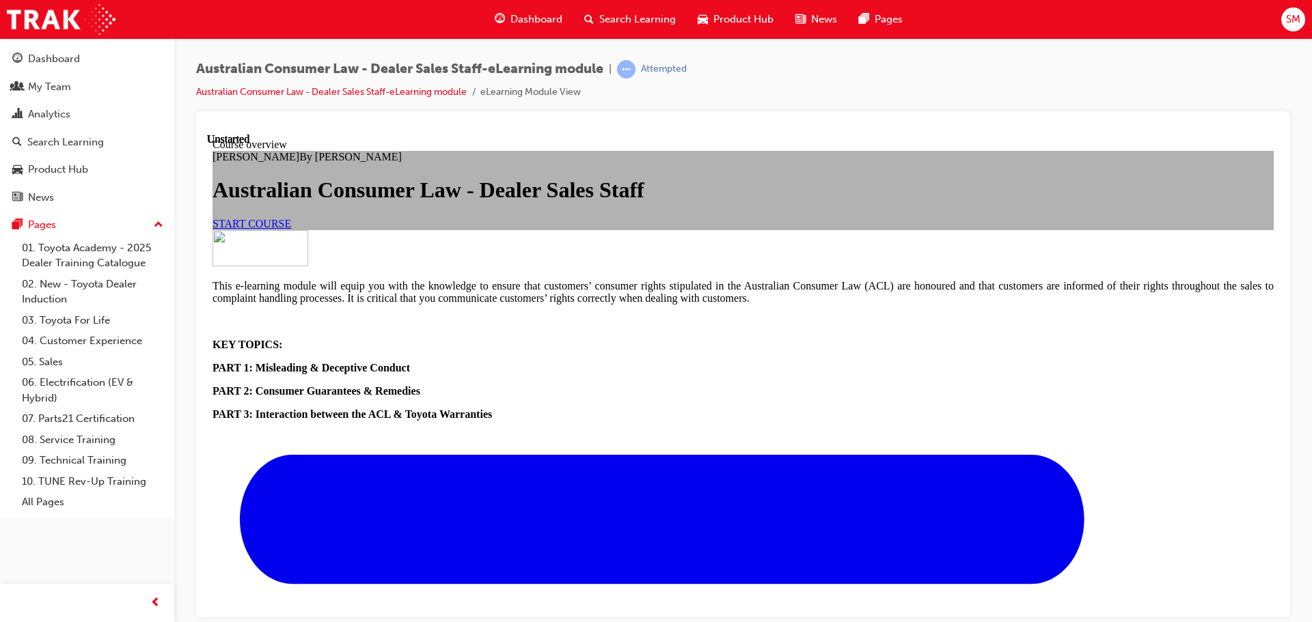
click at [540, 230] on div "START COURSE" at bounding box center [742, 223] width 1061 height 12
click at [291, 229] on link "START COURSE" at bounding box center [251, 223] width 79 height 12
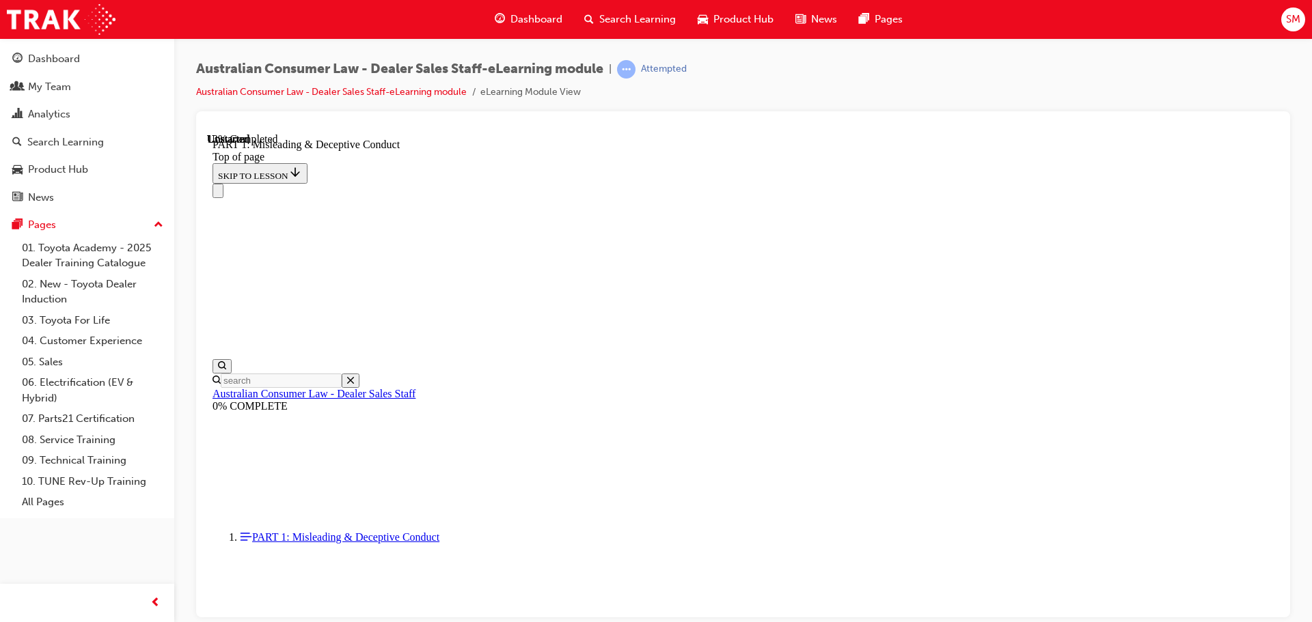
scroll to position [1021, 0]
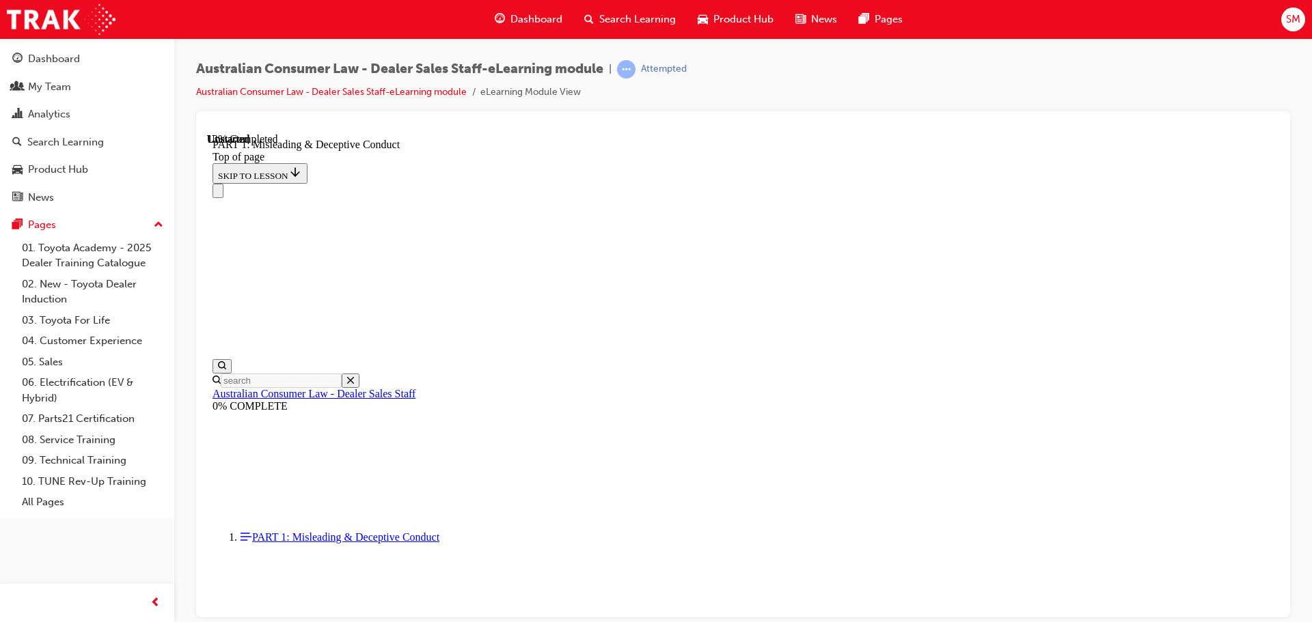
scroll to position [887, 0]
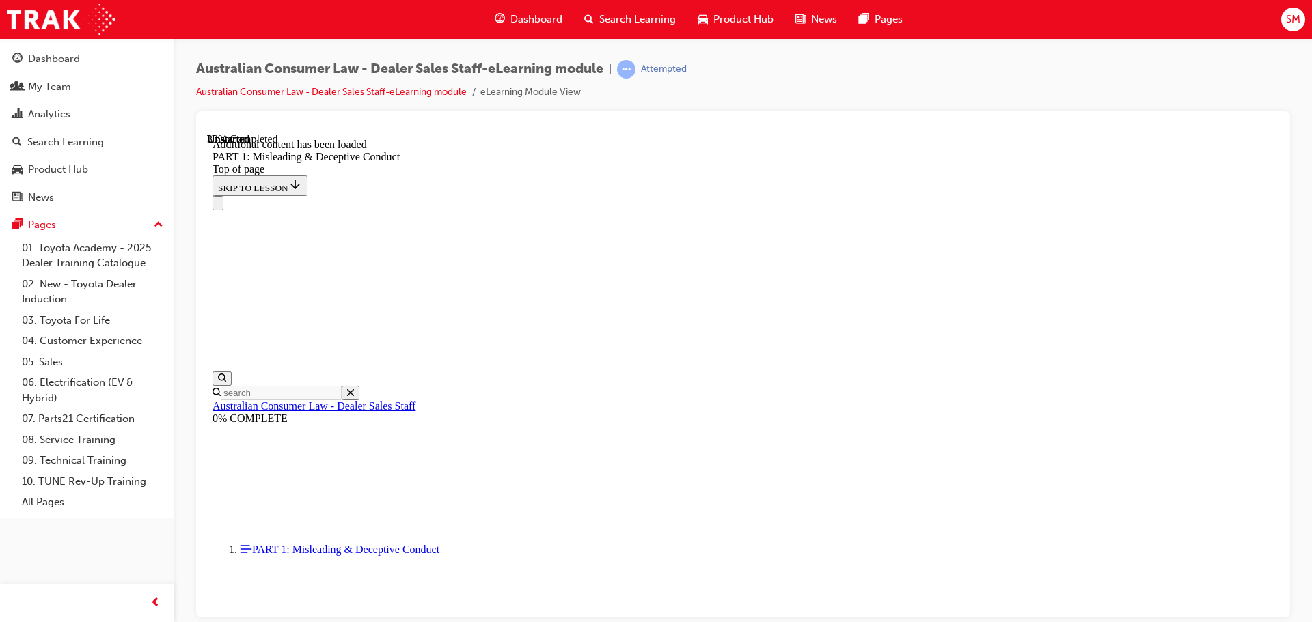
scroll to position [1642, 0]
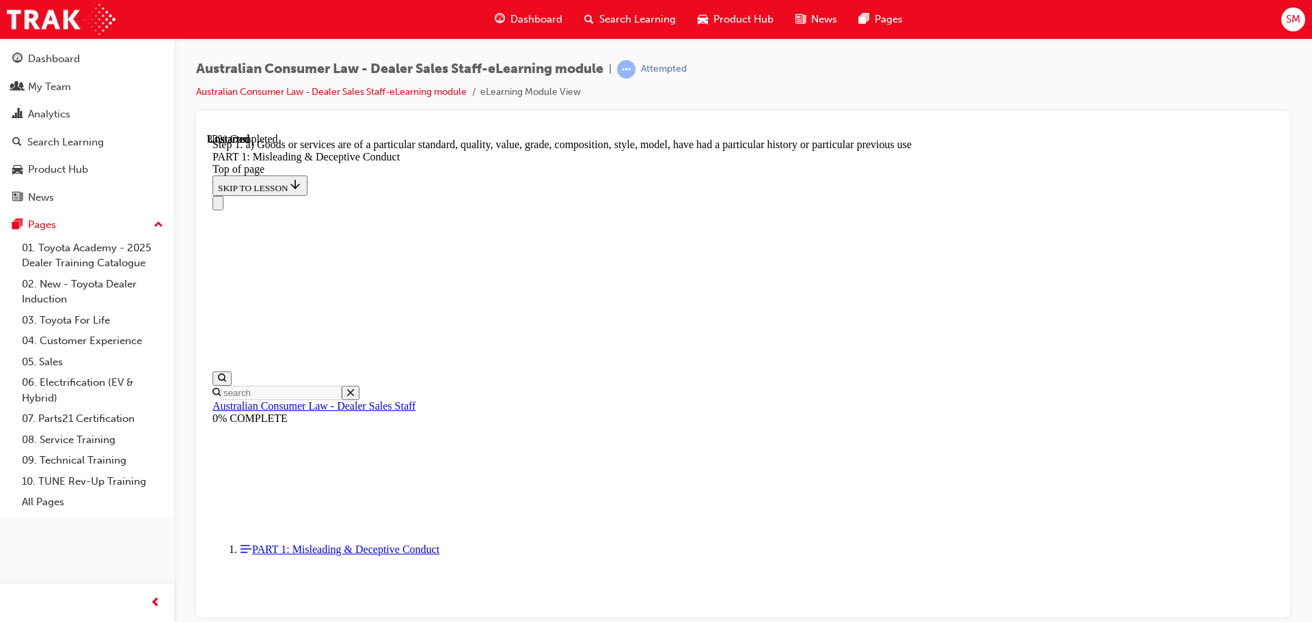
scroll to position [1571, 0]
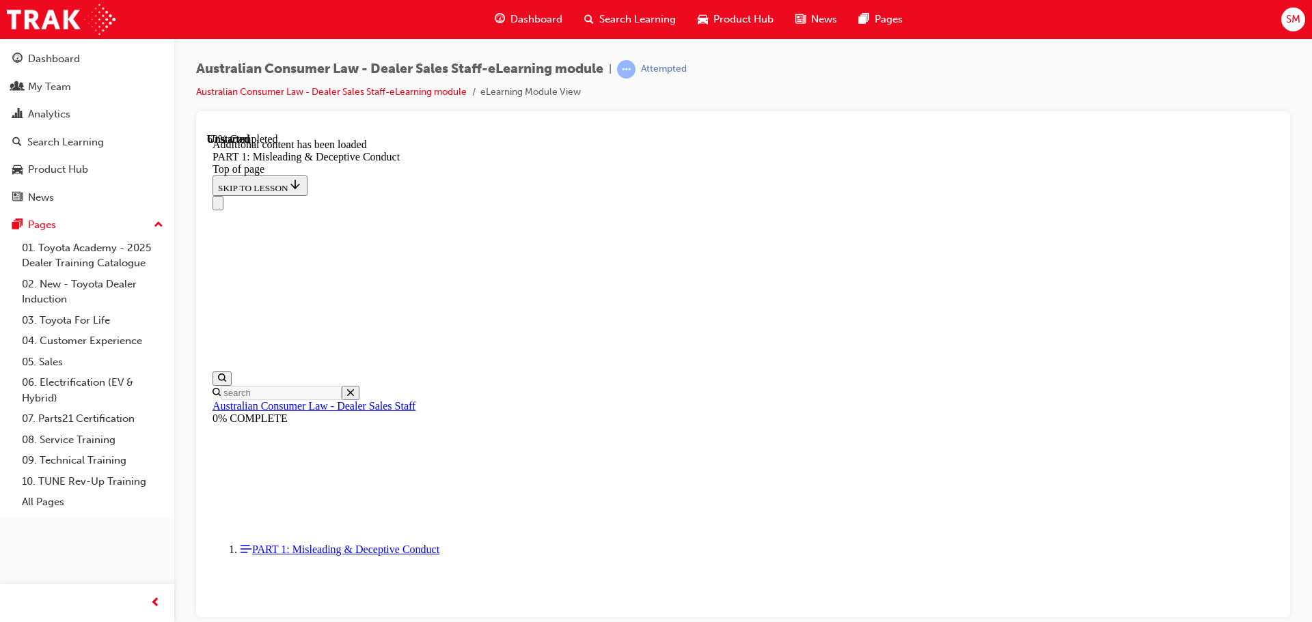
scroll to position [2696, 0]
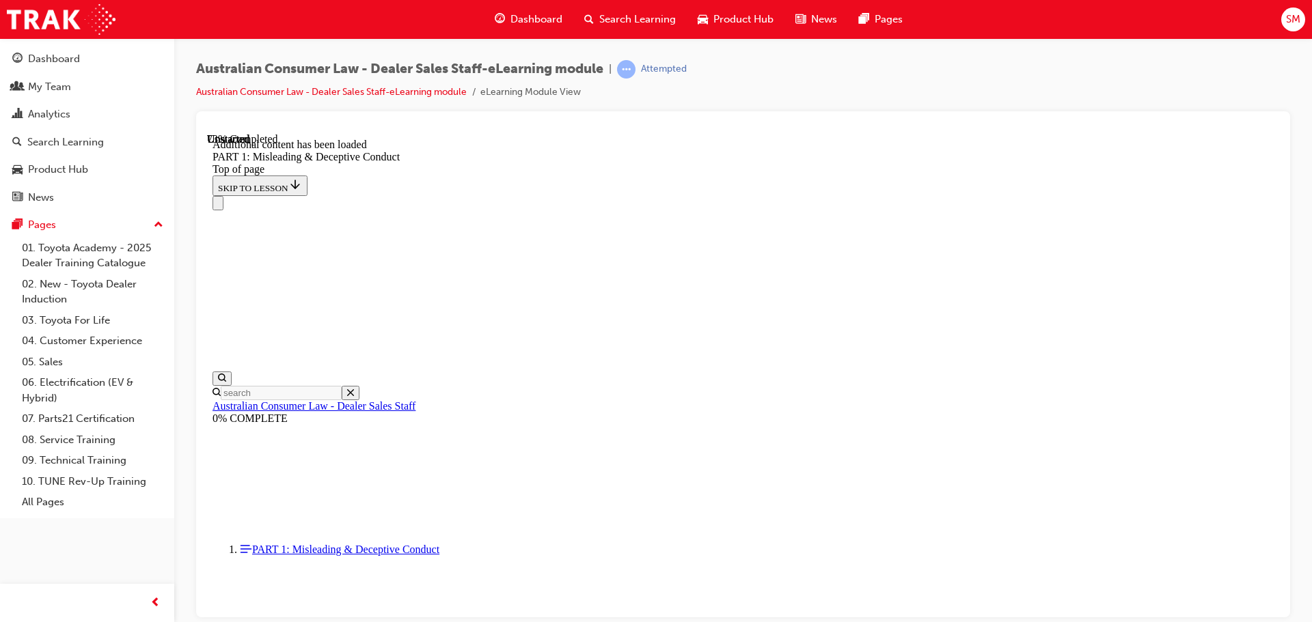
scroll to position [2990, 0]
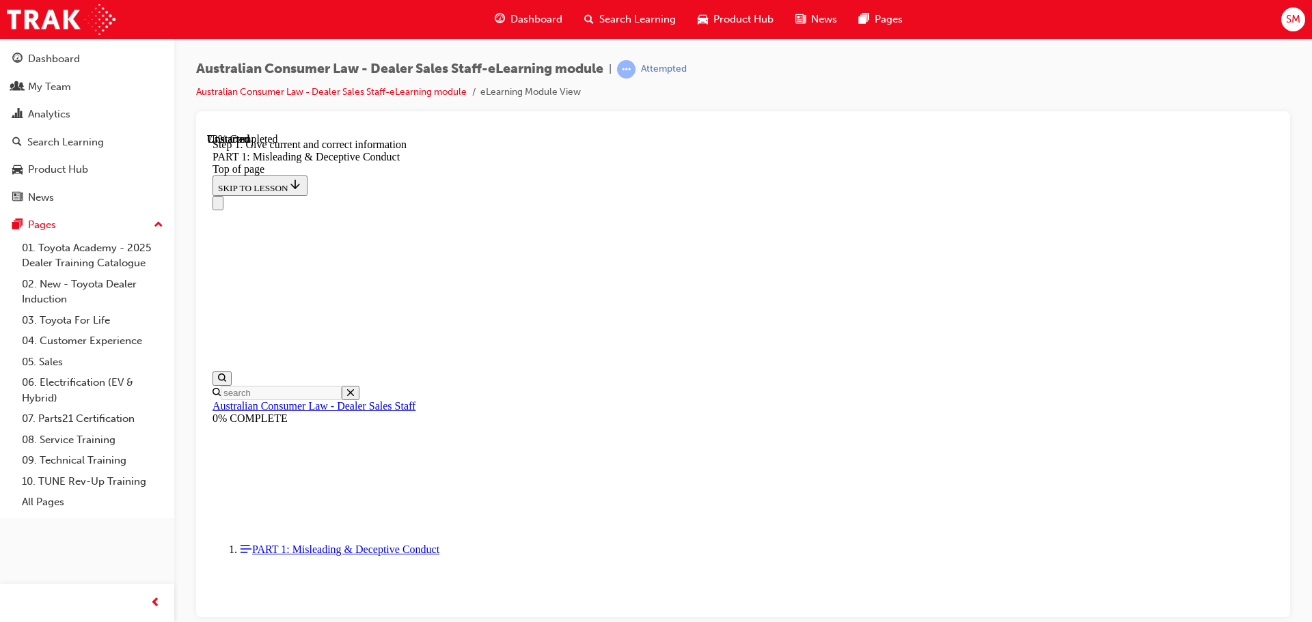
scroll to position [3338, 0]
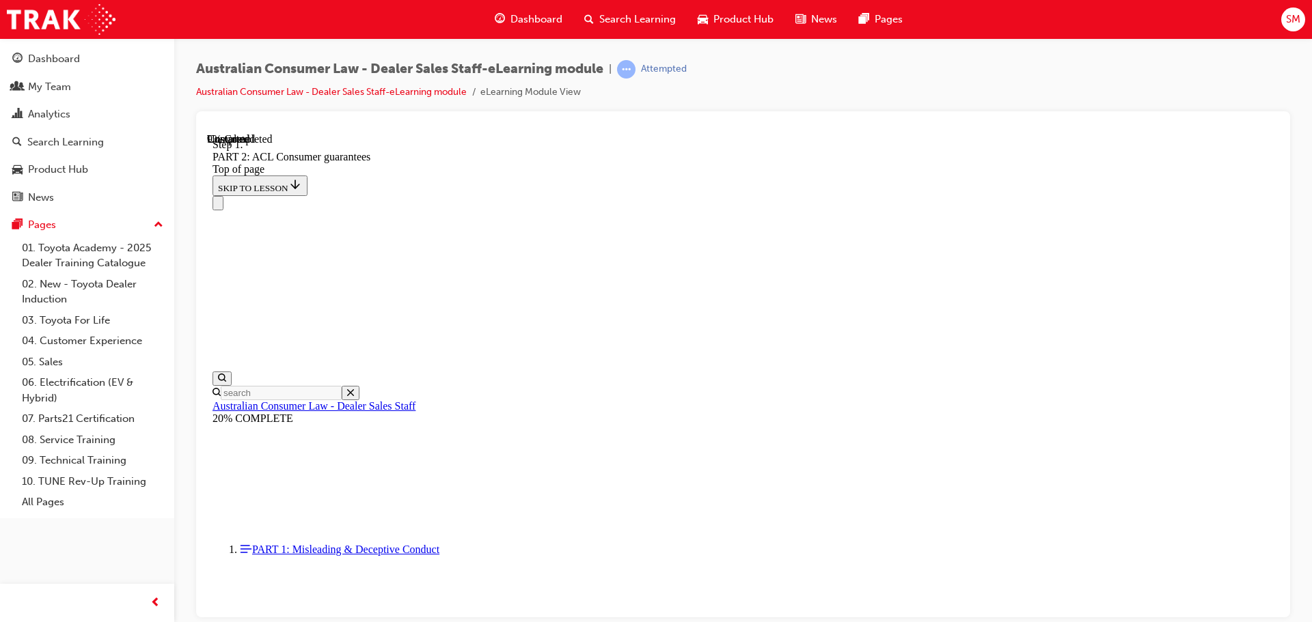
scroll to position [2215, 0]
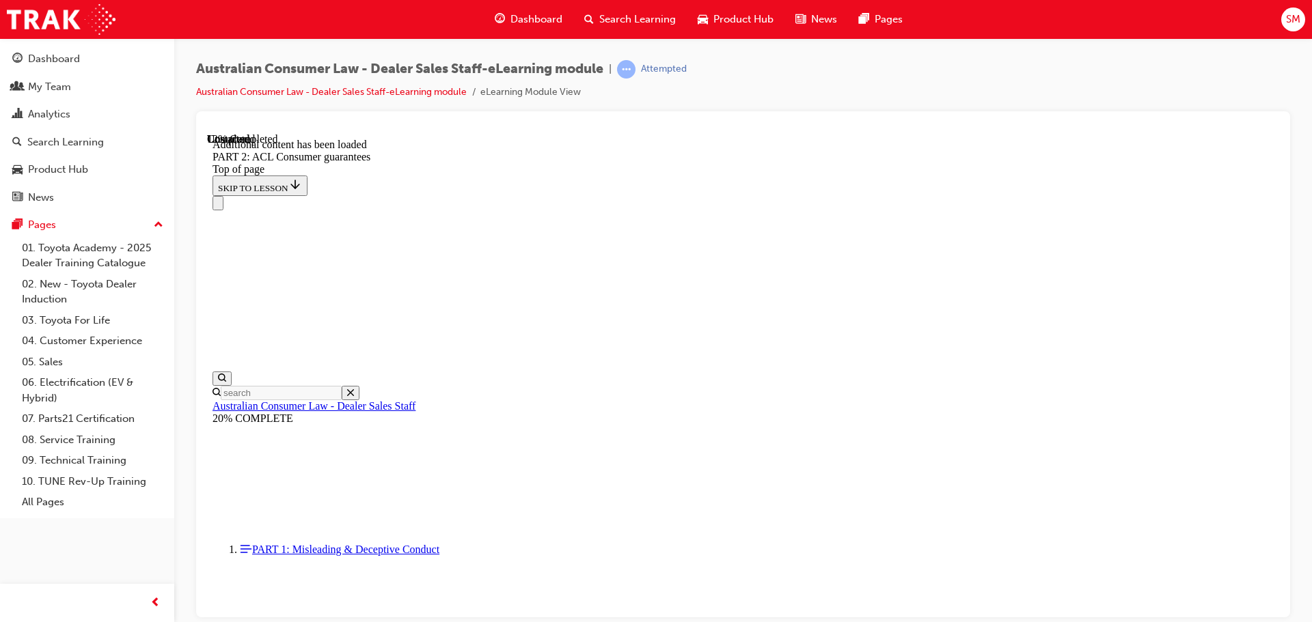
scroll to position [2584, 0]
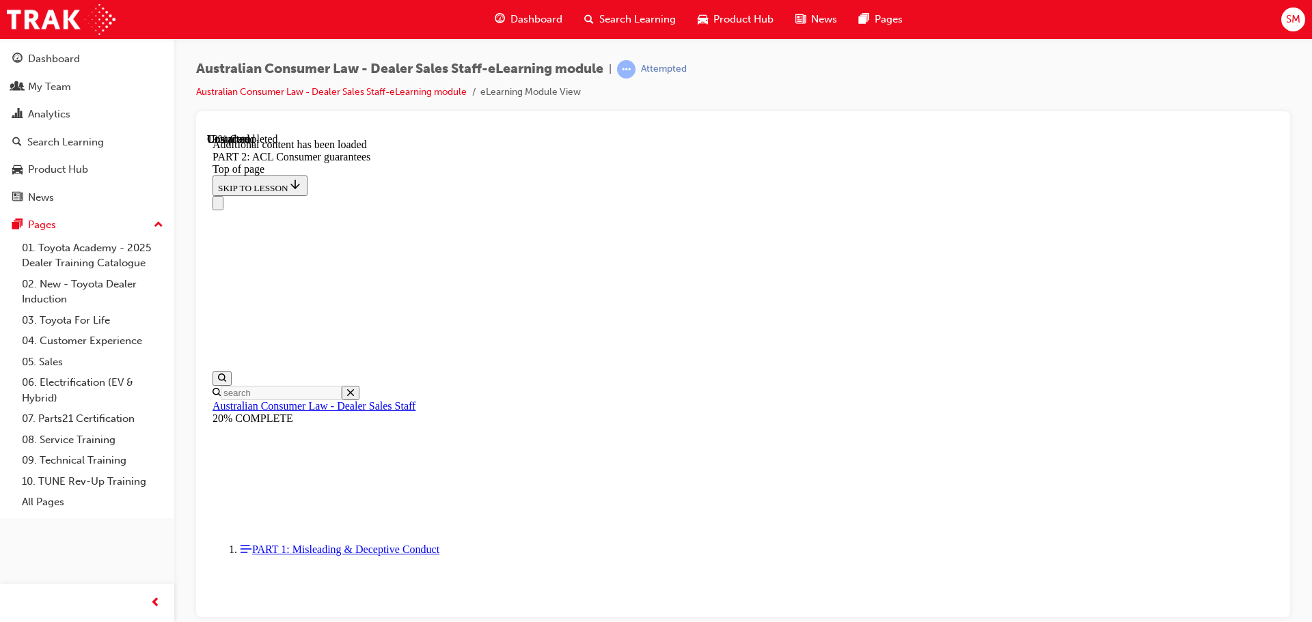
scroll to position [3411, 0]
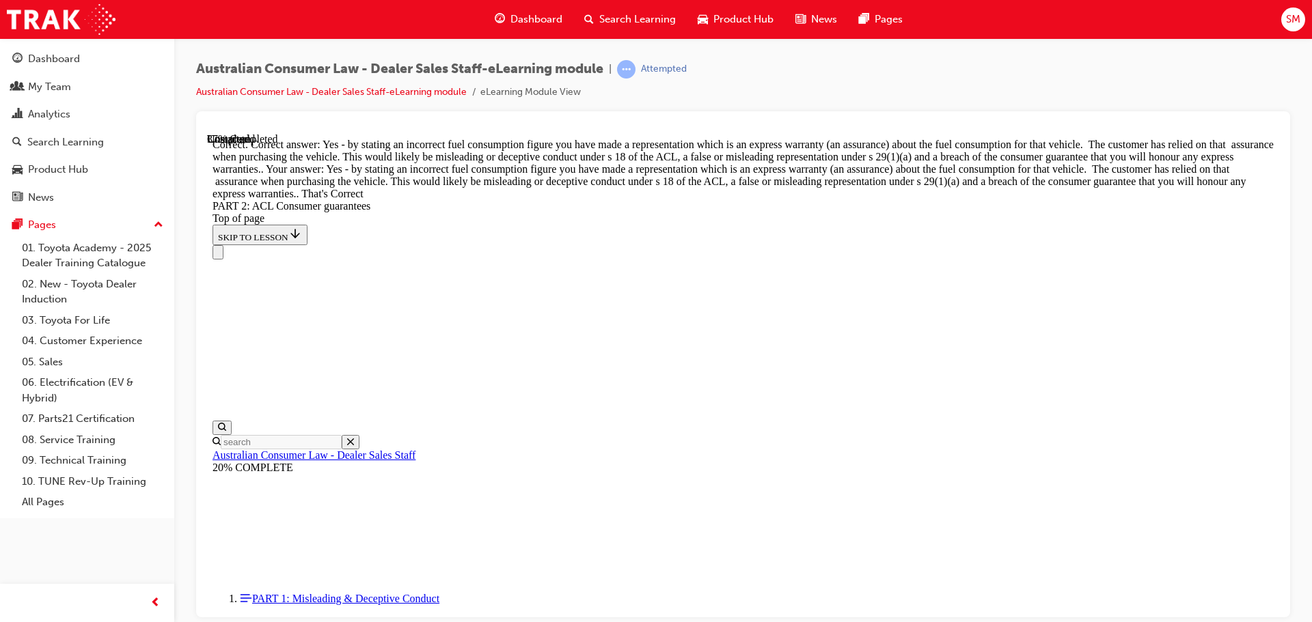
scroll to position [6177, 0]
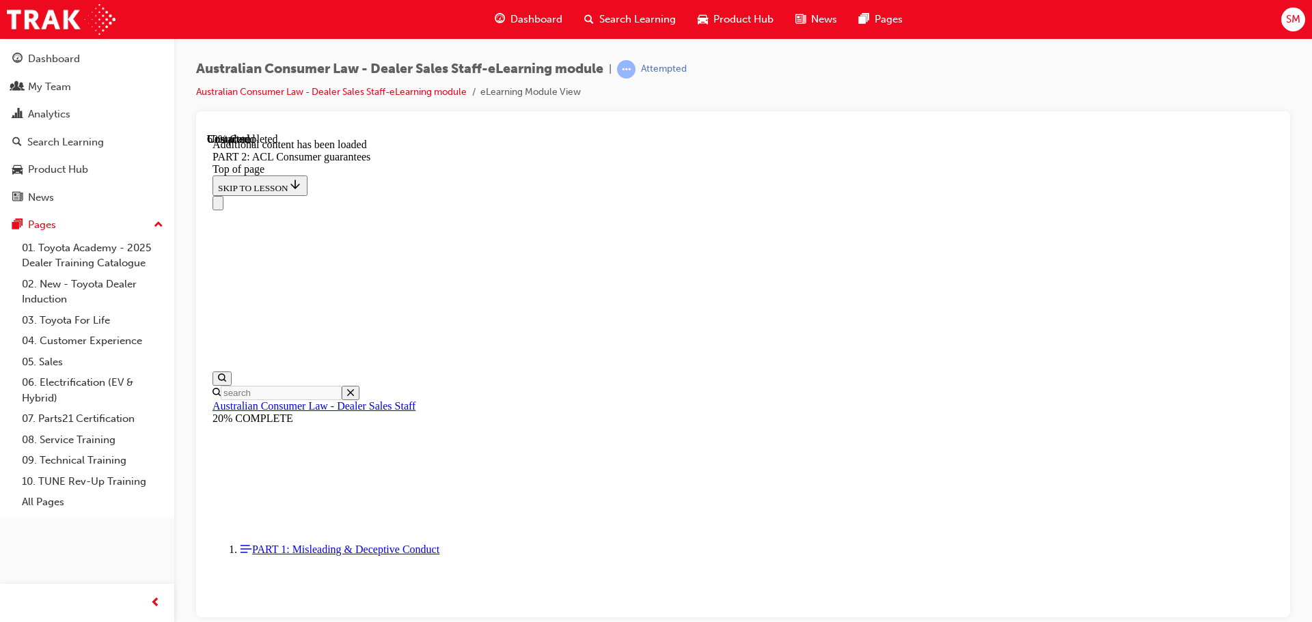
scroll to position [8403, 0]
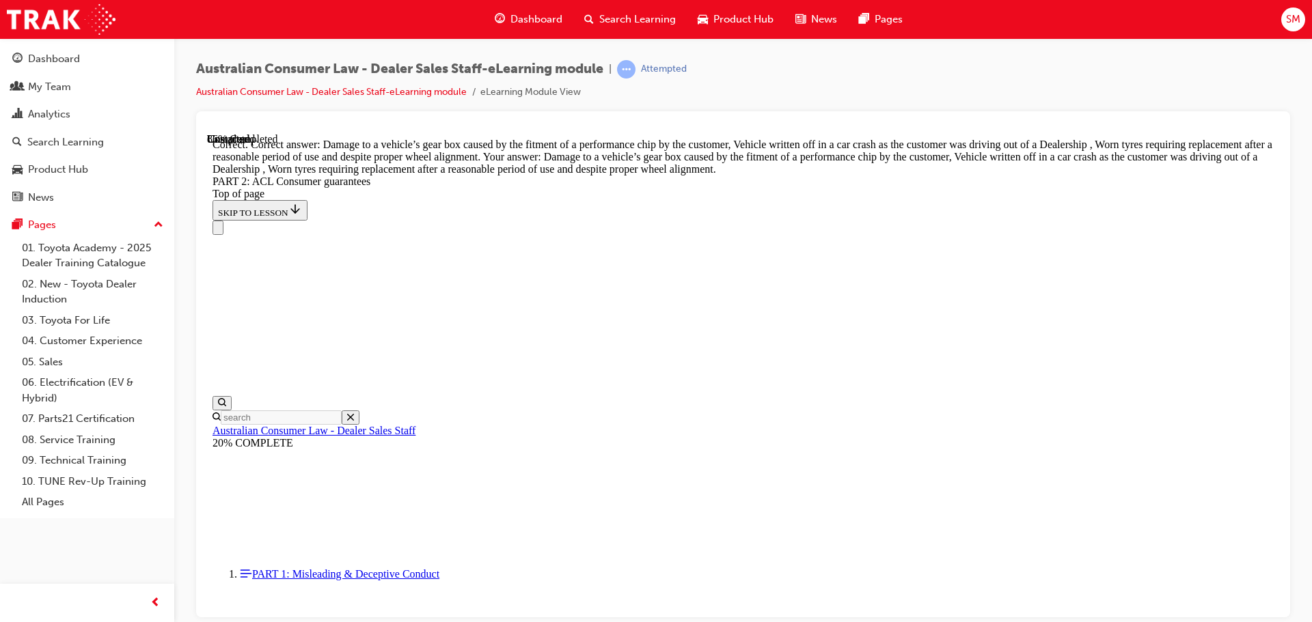
scroll to position [13418, 0]
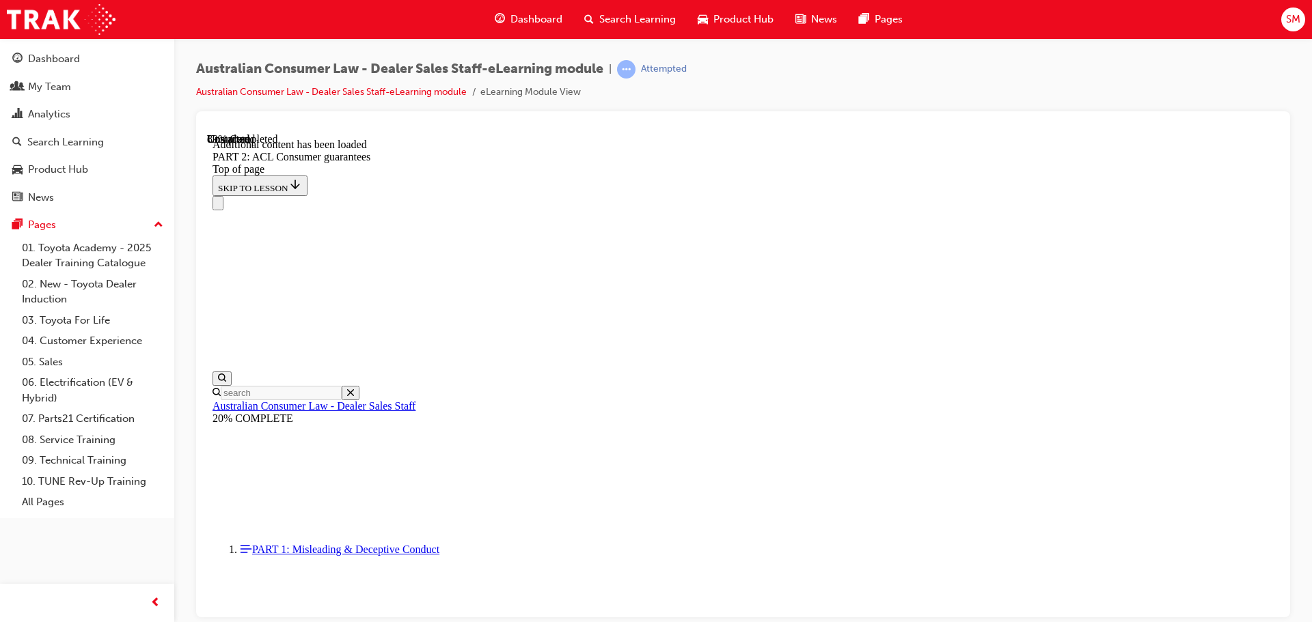
scroll to position [14842, 0]
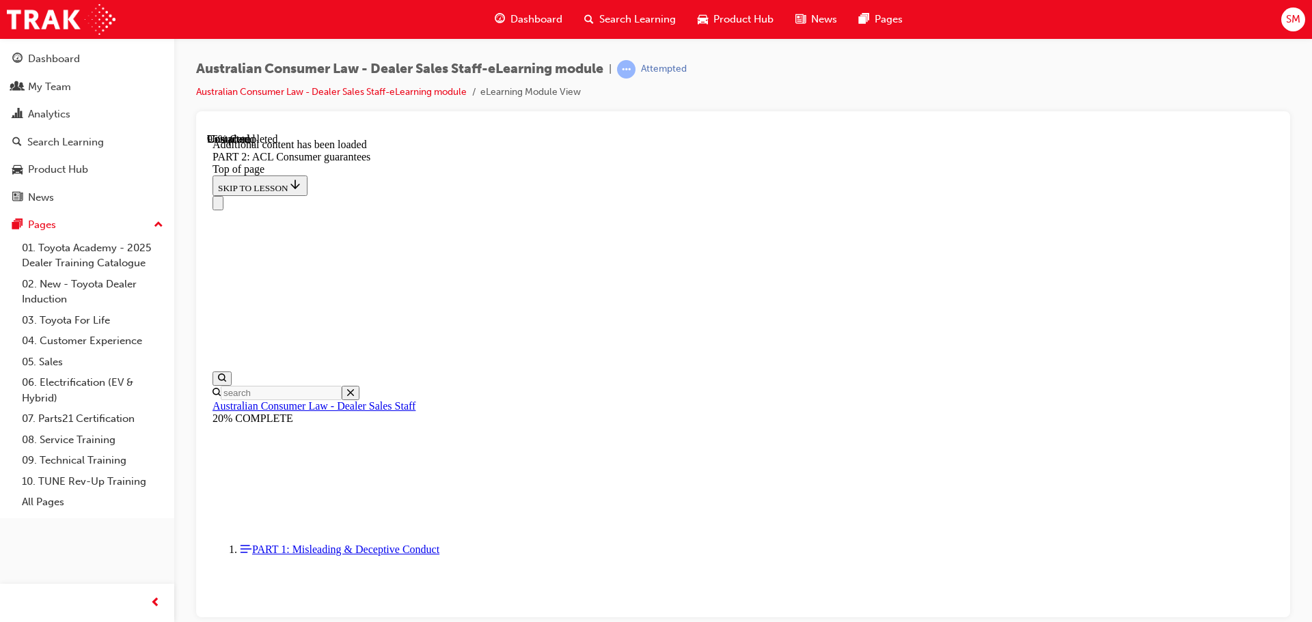
scroll to position [16401, 0]
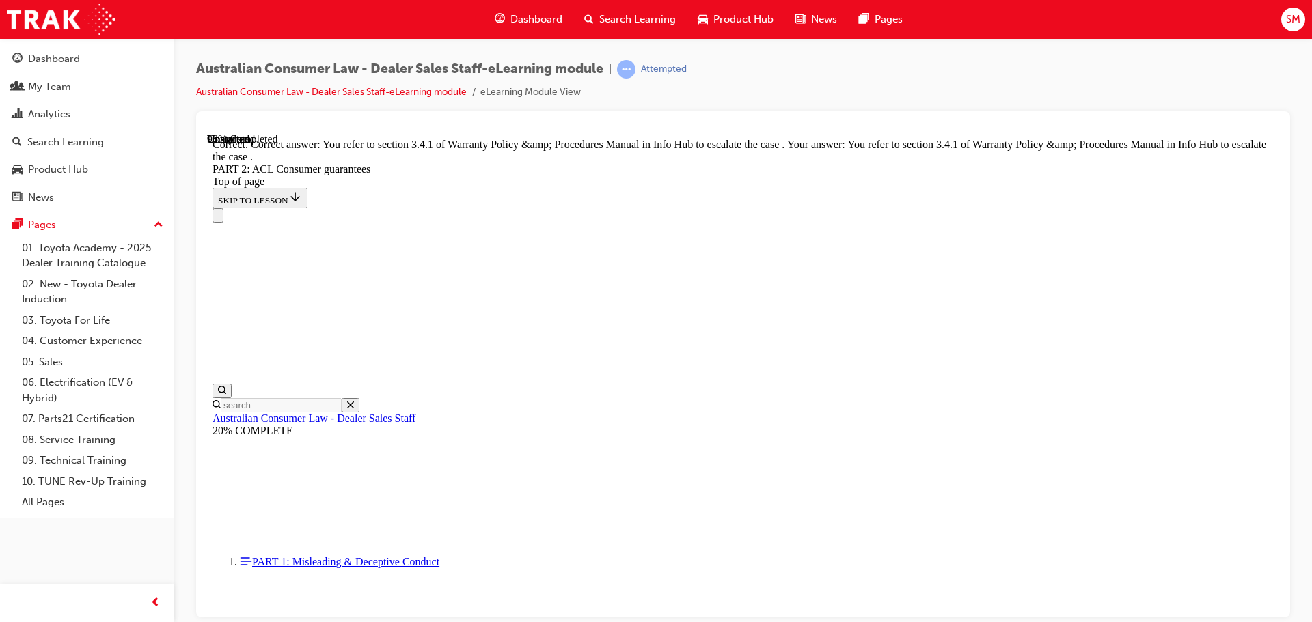
scroll to position [17168, 0]
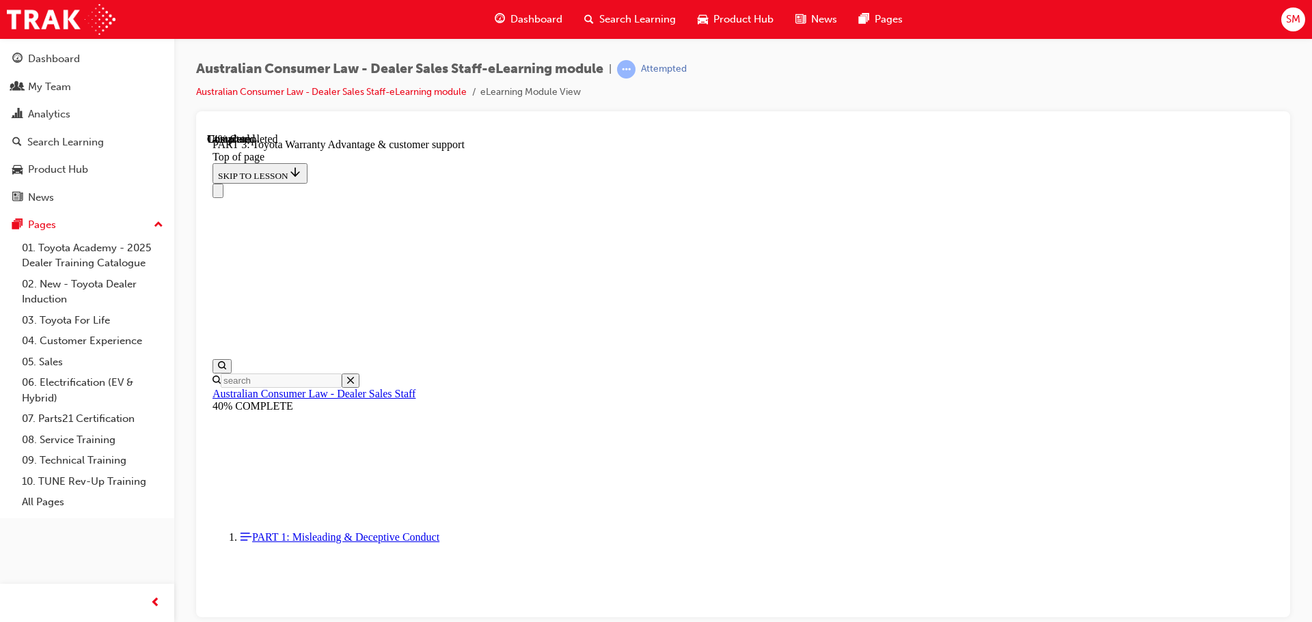
scroll to position [862, 0]
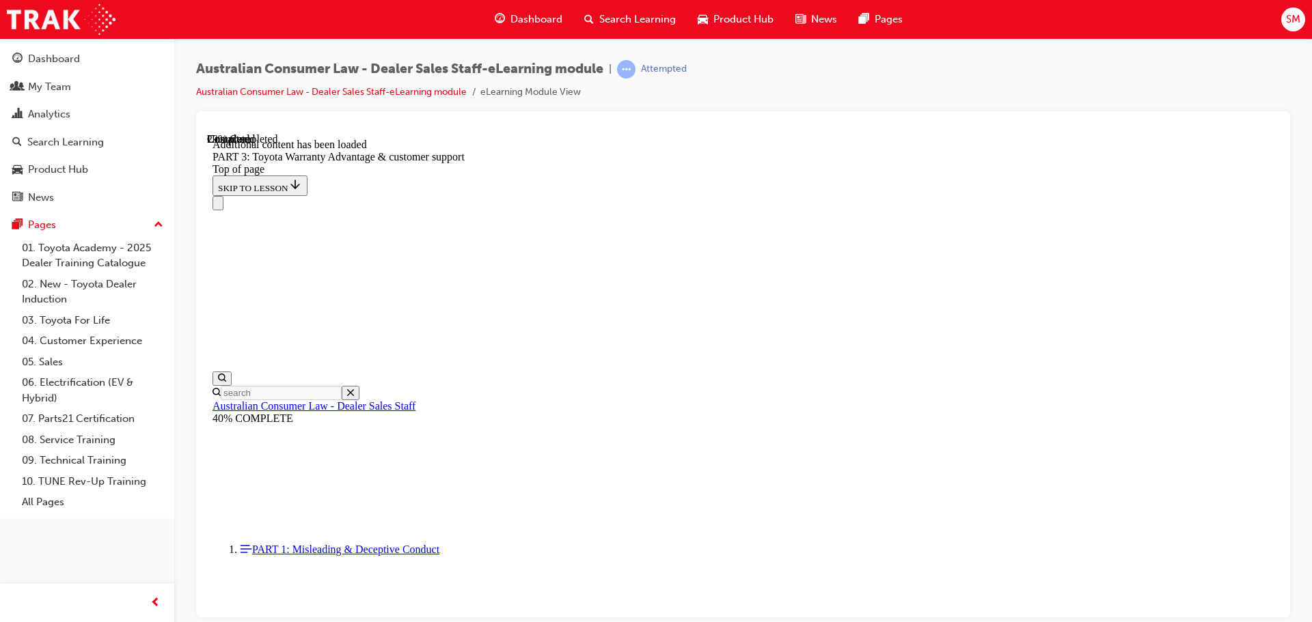
scroll to position [1595, 0]
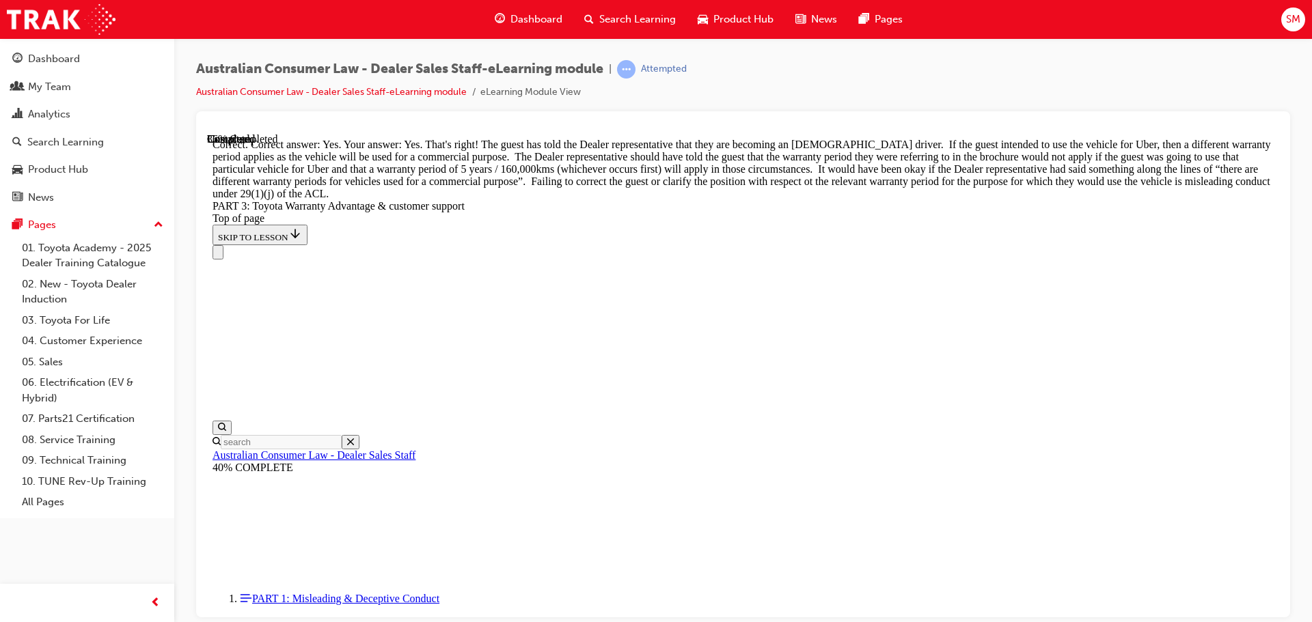
scroll to position [2067, 0]
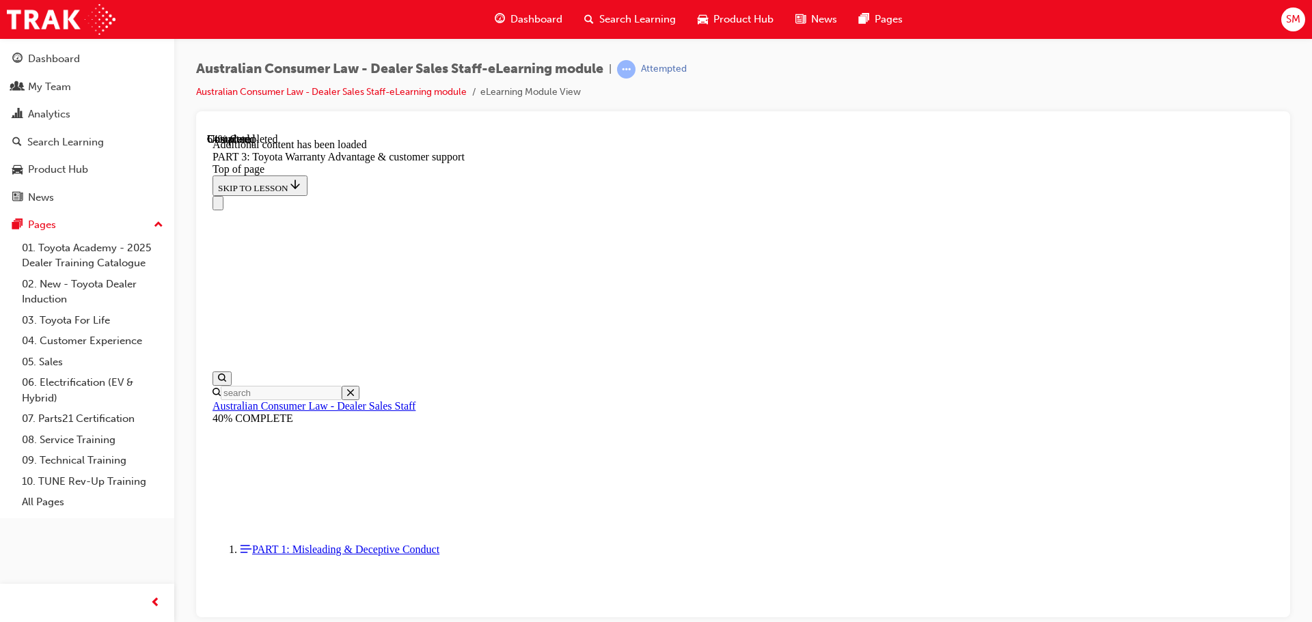
scroll to position [3590, 0]
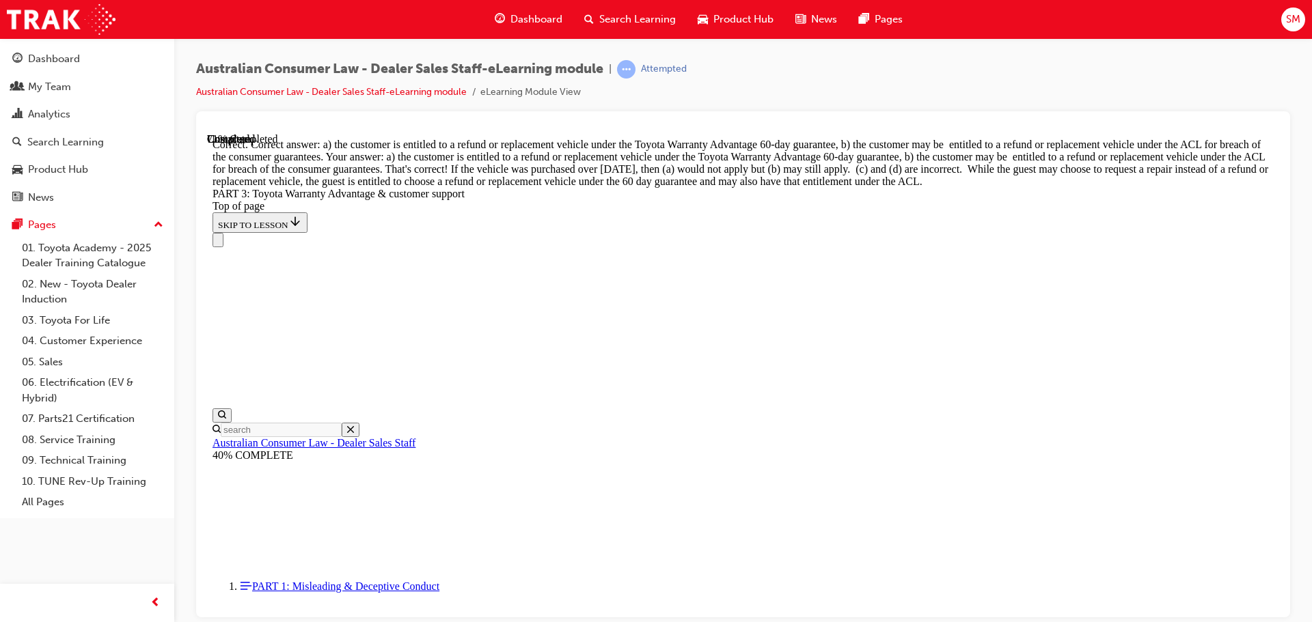
scroll to position [3599, 0]
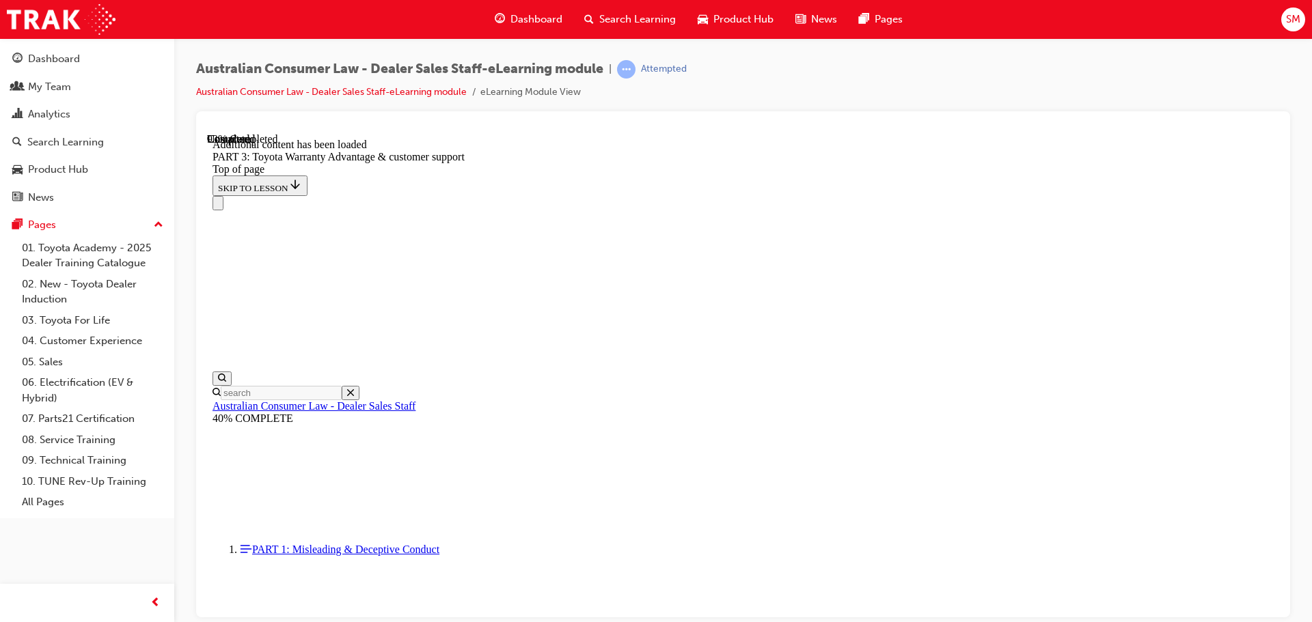
scroll to position [4348, 0]
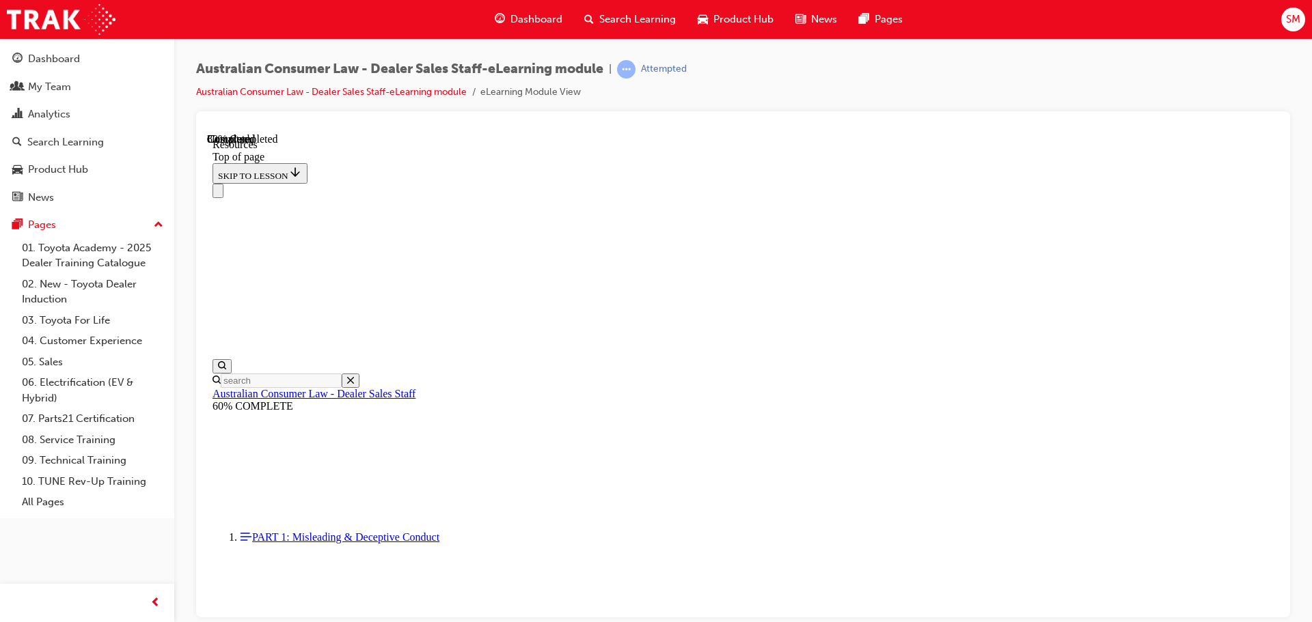
scroll to position [700, 0]
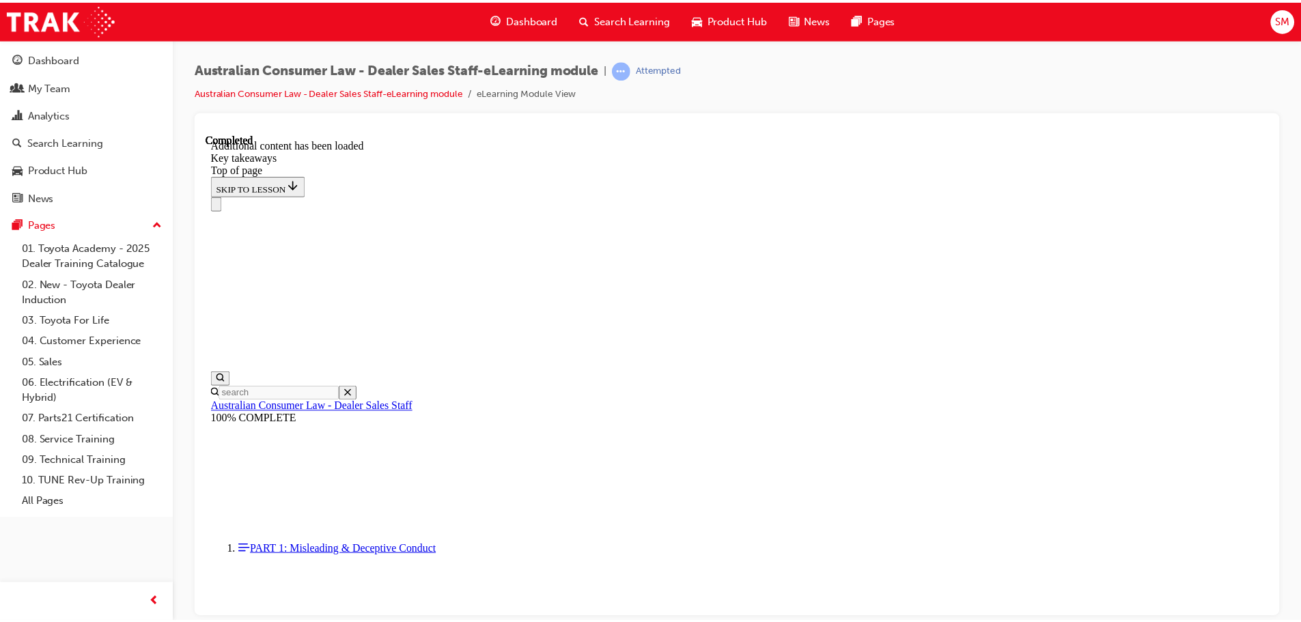
scroll to position [316, 0]
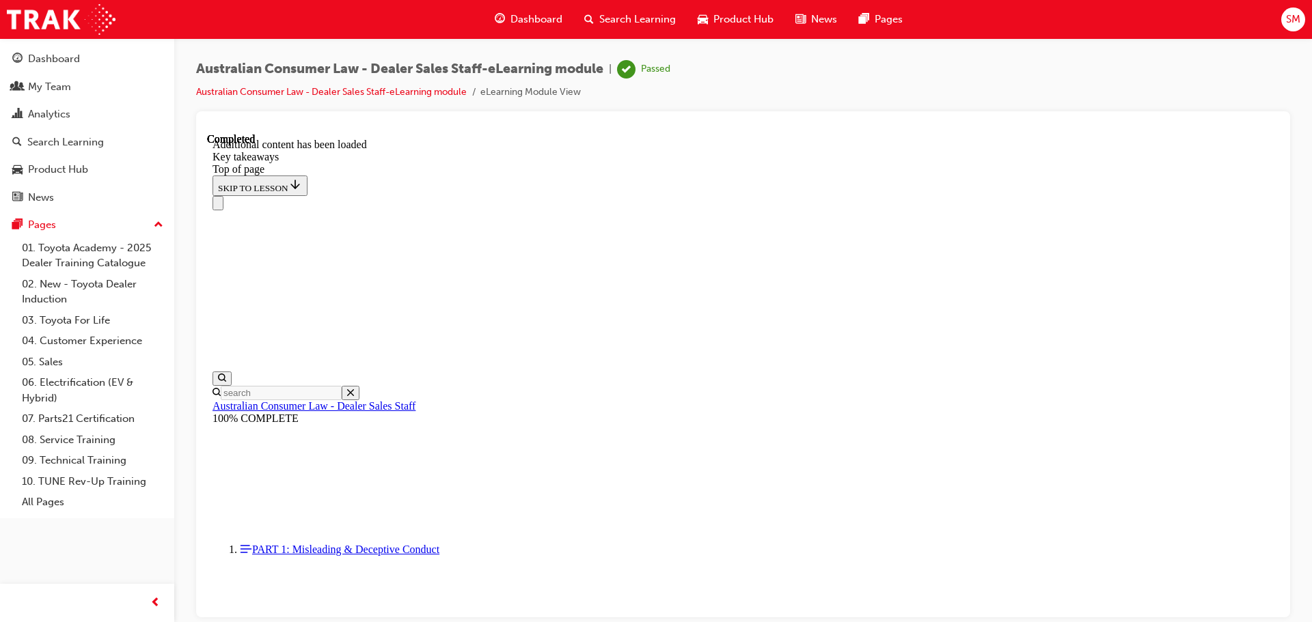
click at [519, 14] on span "Dashboard" at bounding box center [536, 20] width 52 height 16
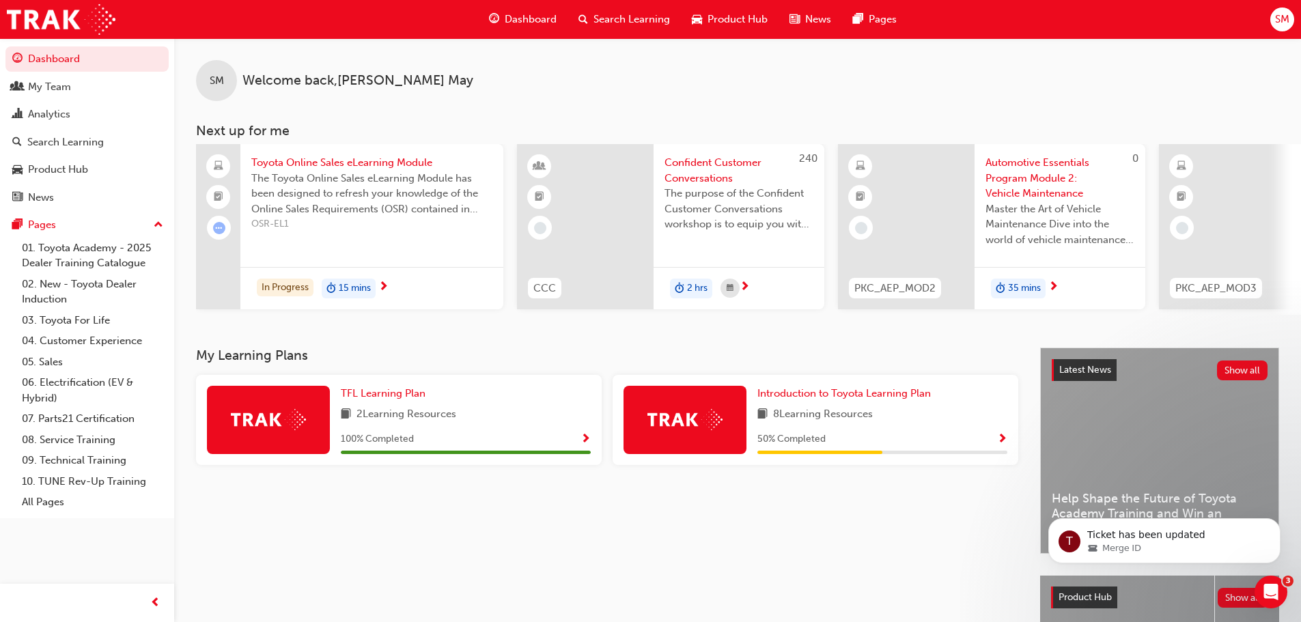
click at [610, 22] on span "Search Learning" at bounding box center [632, 20] width 77 height 16
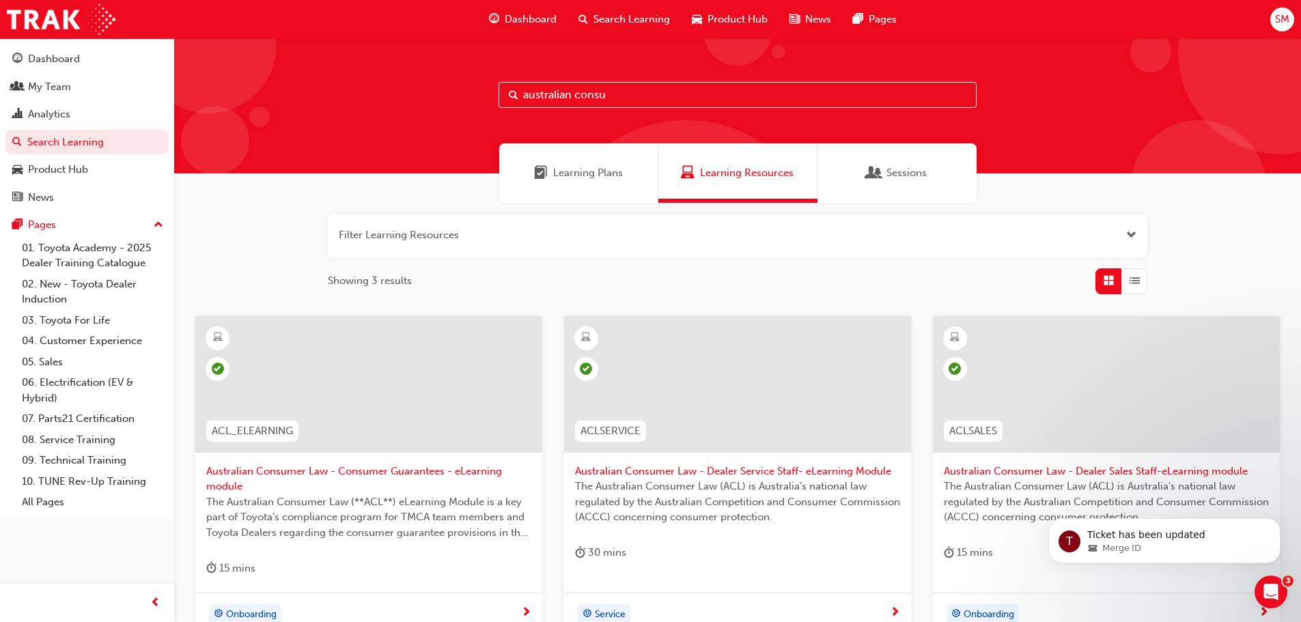
scroll to position [91, 0]
